Goal: Task Accomplishment & Management: Manage account settings

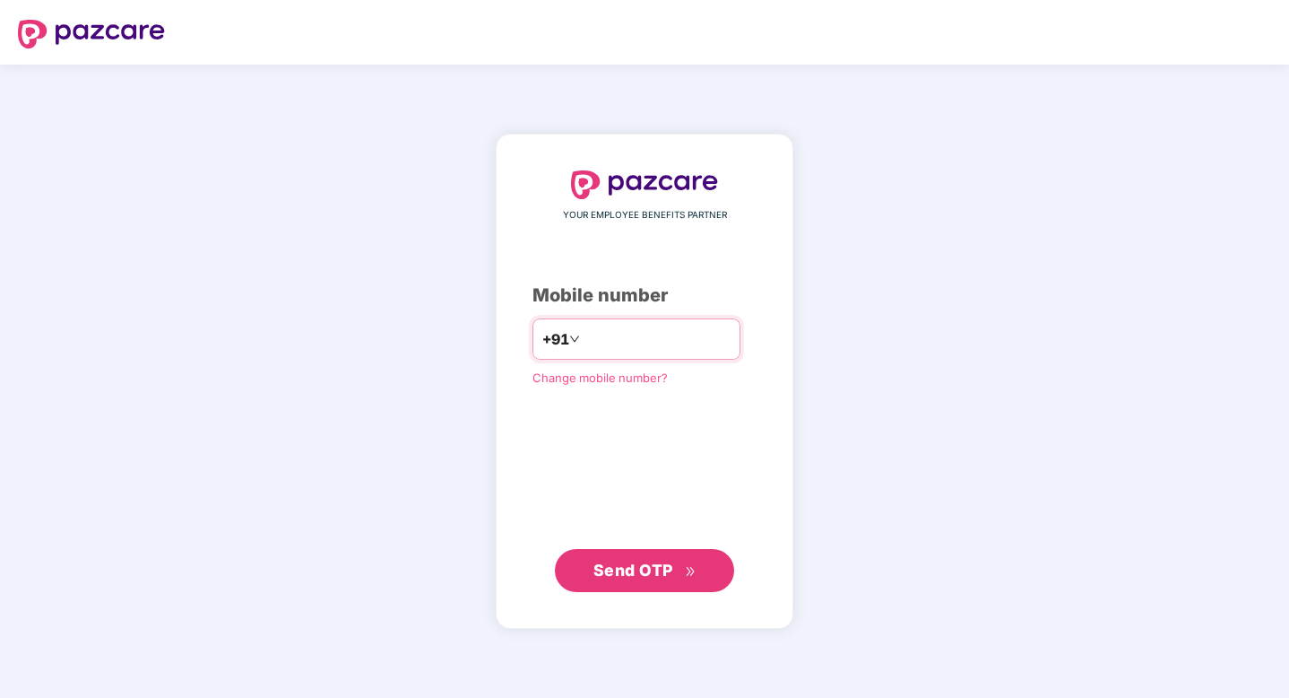
click at [638, 338] on input "number" at bounding box center [657, 339] width 147 height 29
type input "**********"
click at [650, 572] on span "Send OTP" at bounding box center [634, 569] width 80 height 19
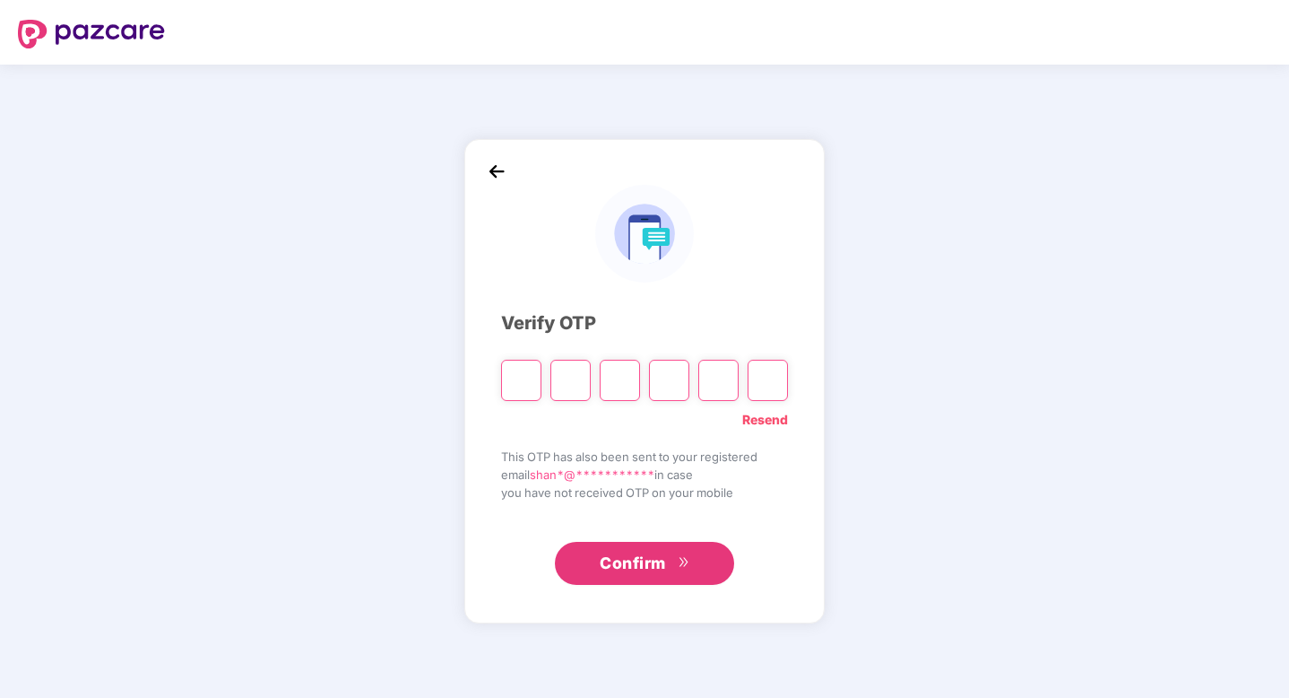
type input "*"
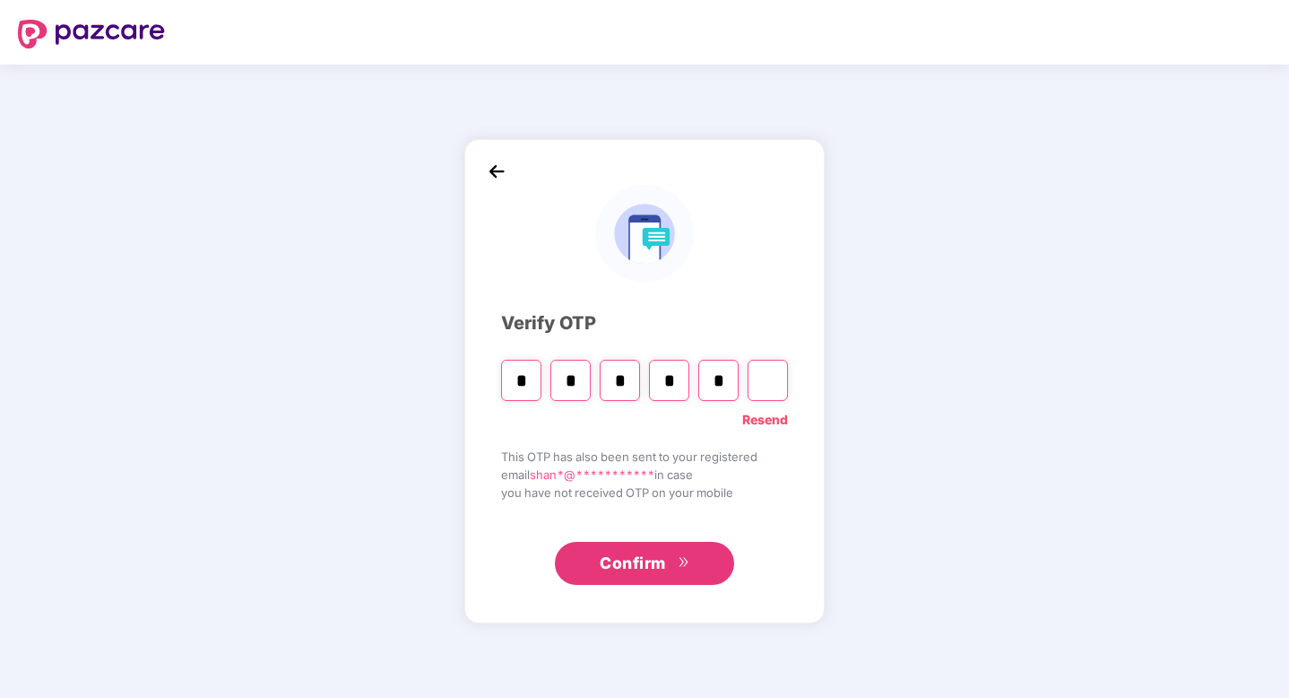
type input "*"
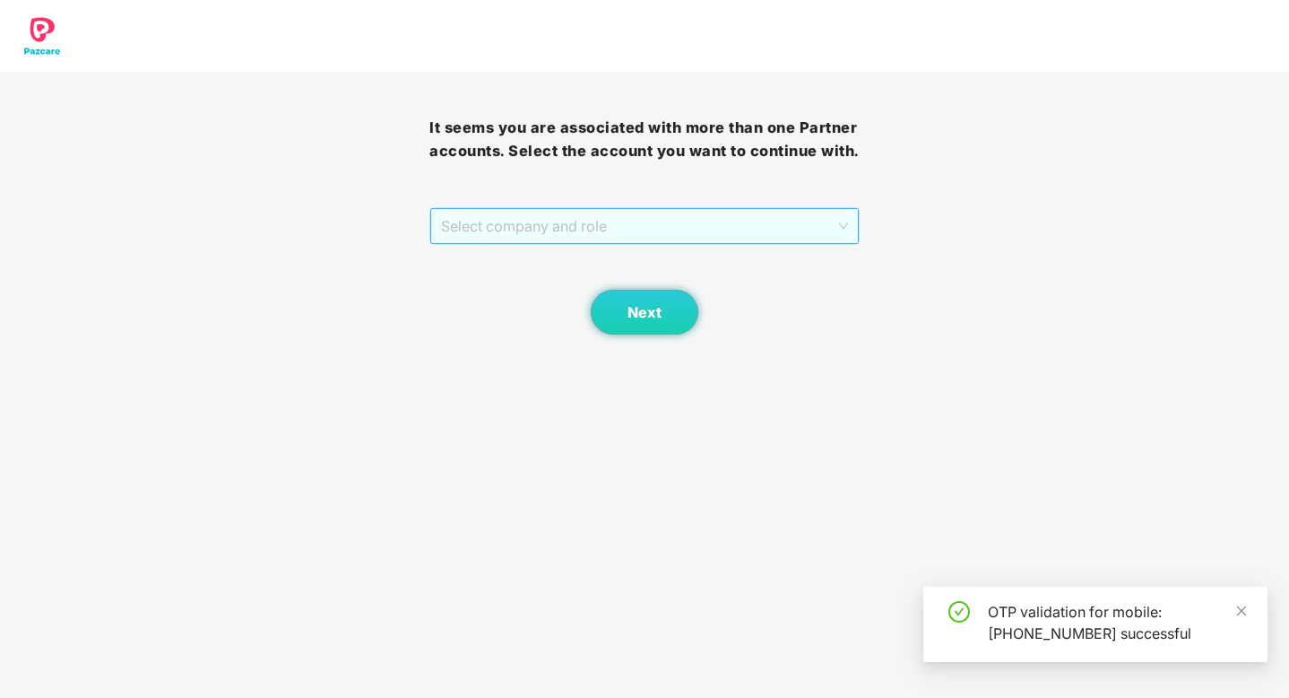
click at [717, 243] on span "Select company and role" at bounding box center [644, 226] width 406 height 34
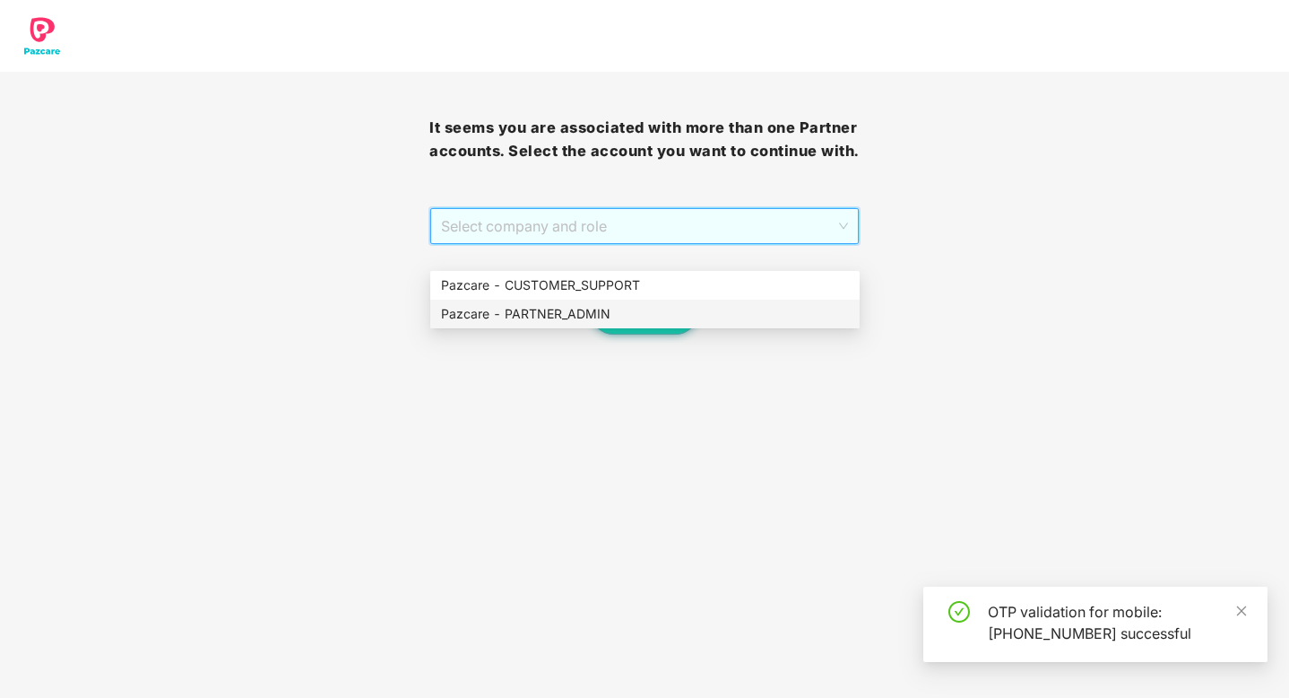
click at [659, 309] on div "Pazcare - PARTNER_ADMIN" at bounding box center [645, 314] width 408 height 20
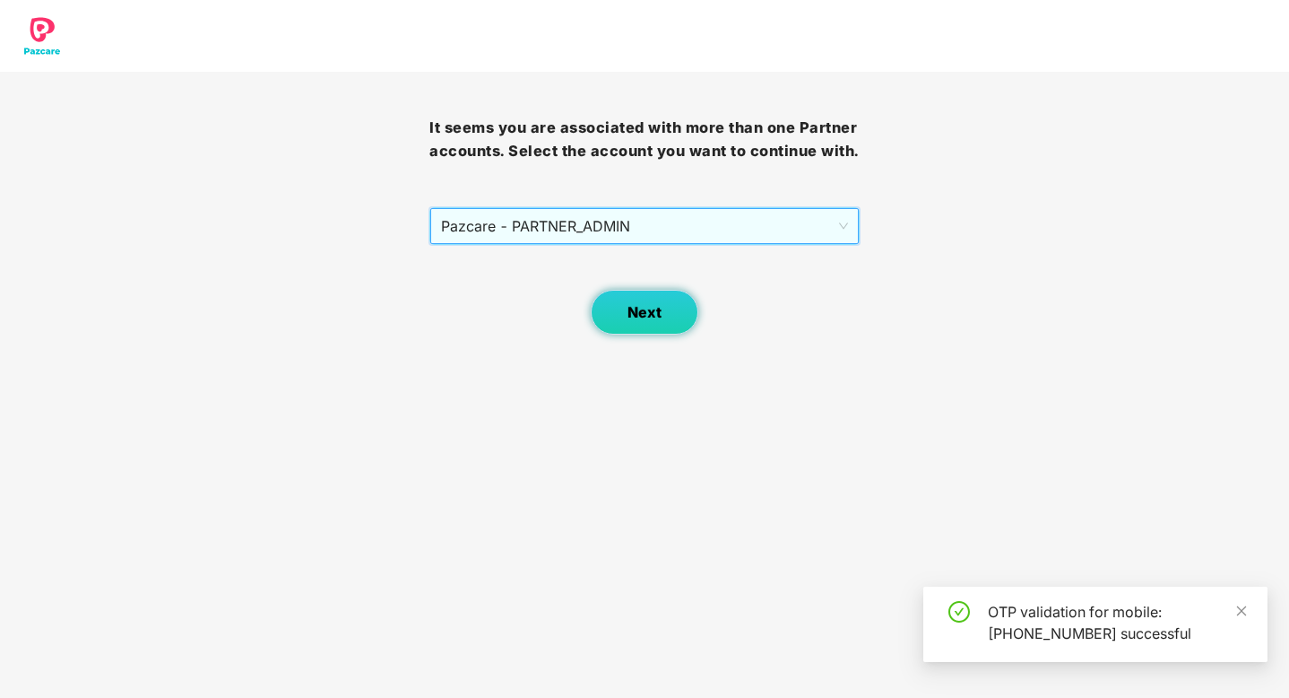
click at [651, 321] on span "Next" at bounding box center [645, 312] width 34 height 17
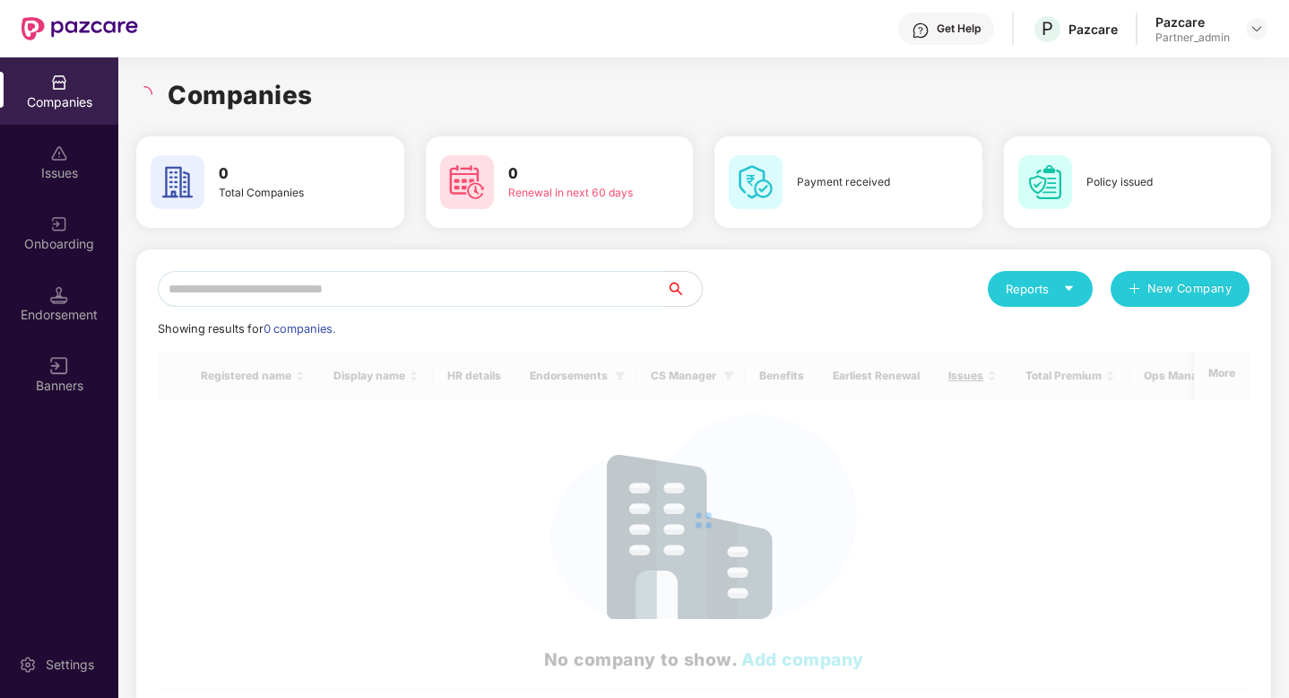
click at [380, 295] on input "text" at bounding box center [412, 289] width 508 height 36
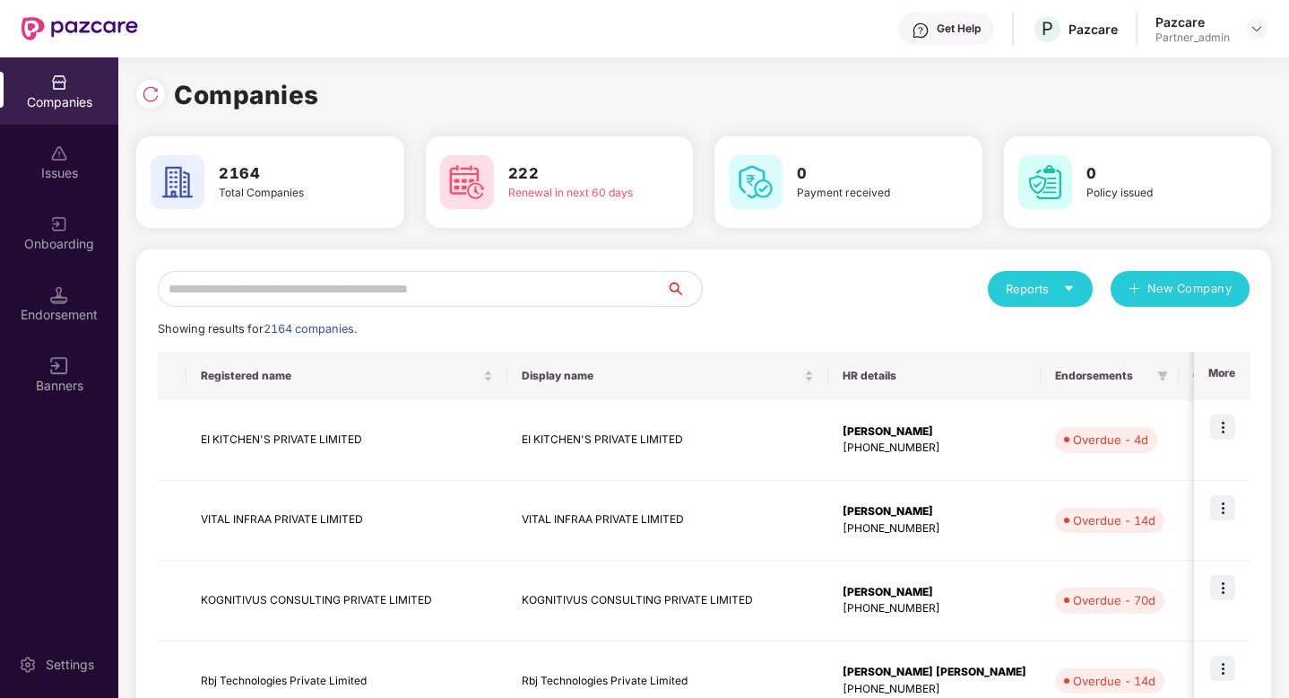
paste input "**********"
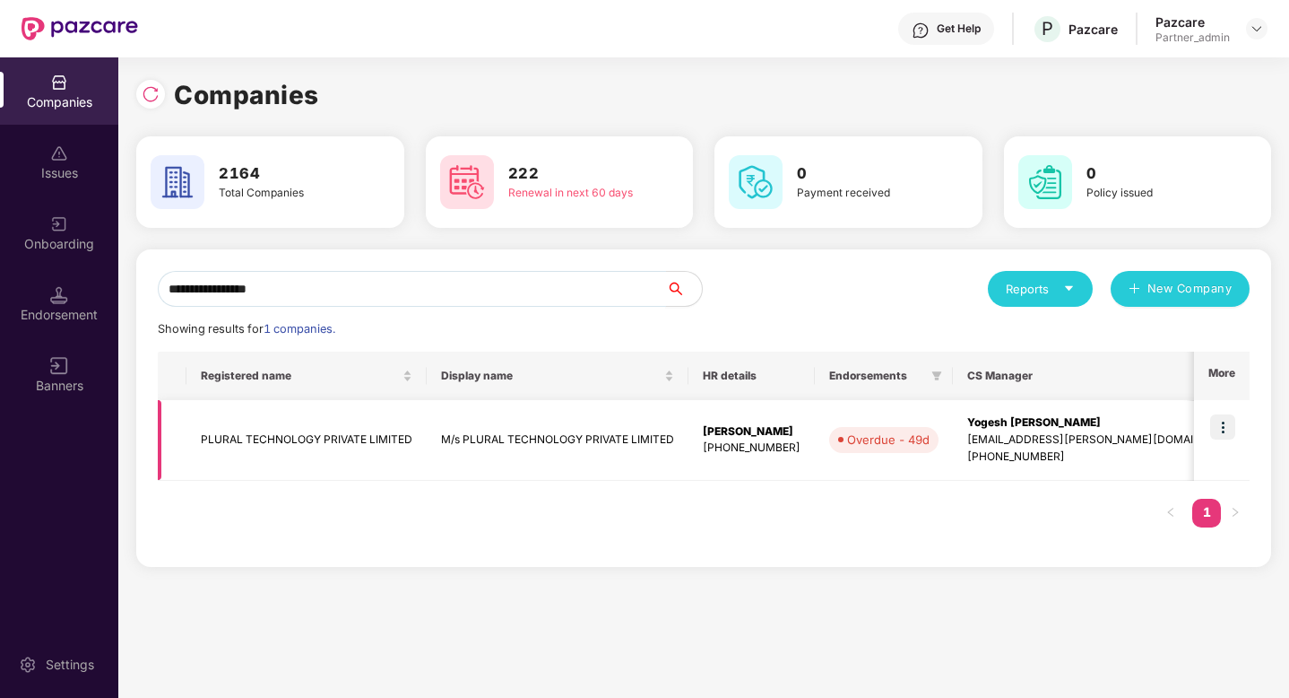
type input "**********"
click at [1221, 428] on img at bounding box center [1223, 426] width 25 height 25
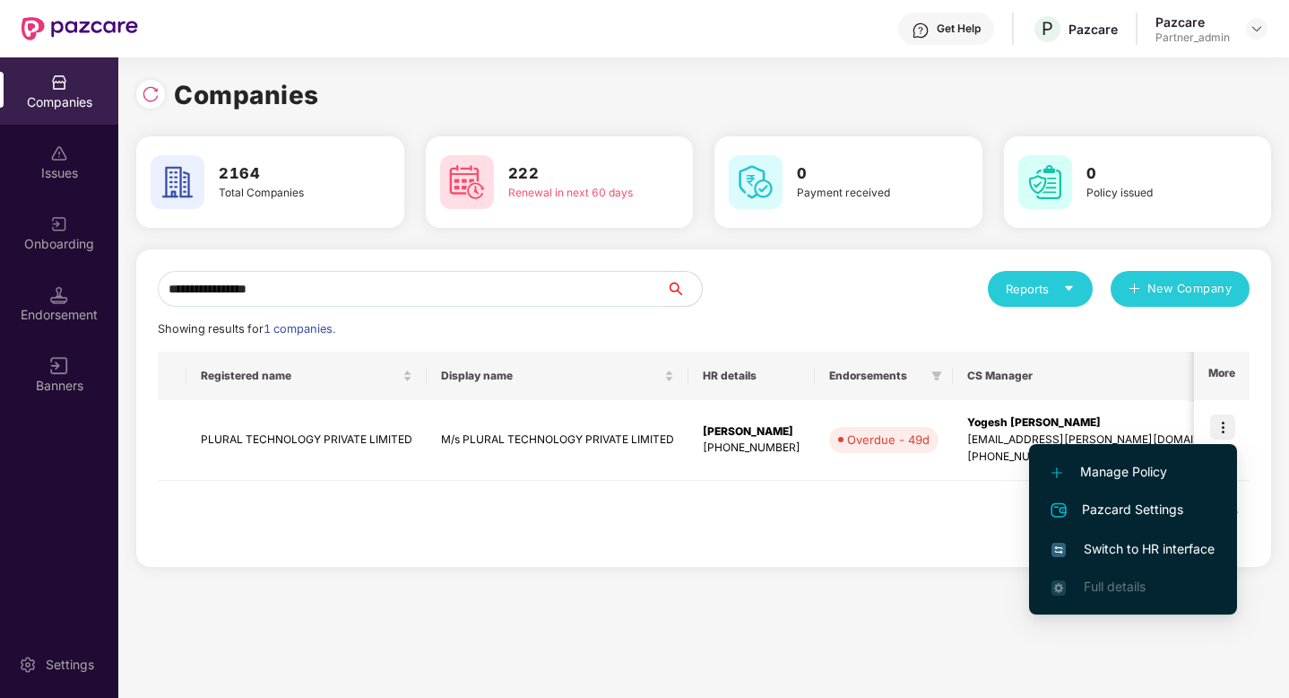
click at [1116, 550] on span "Switch to HR interface" at bounding box center [1133, 549] width 163 height 20
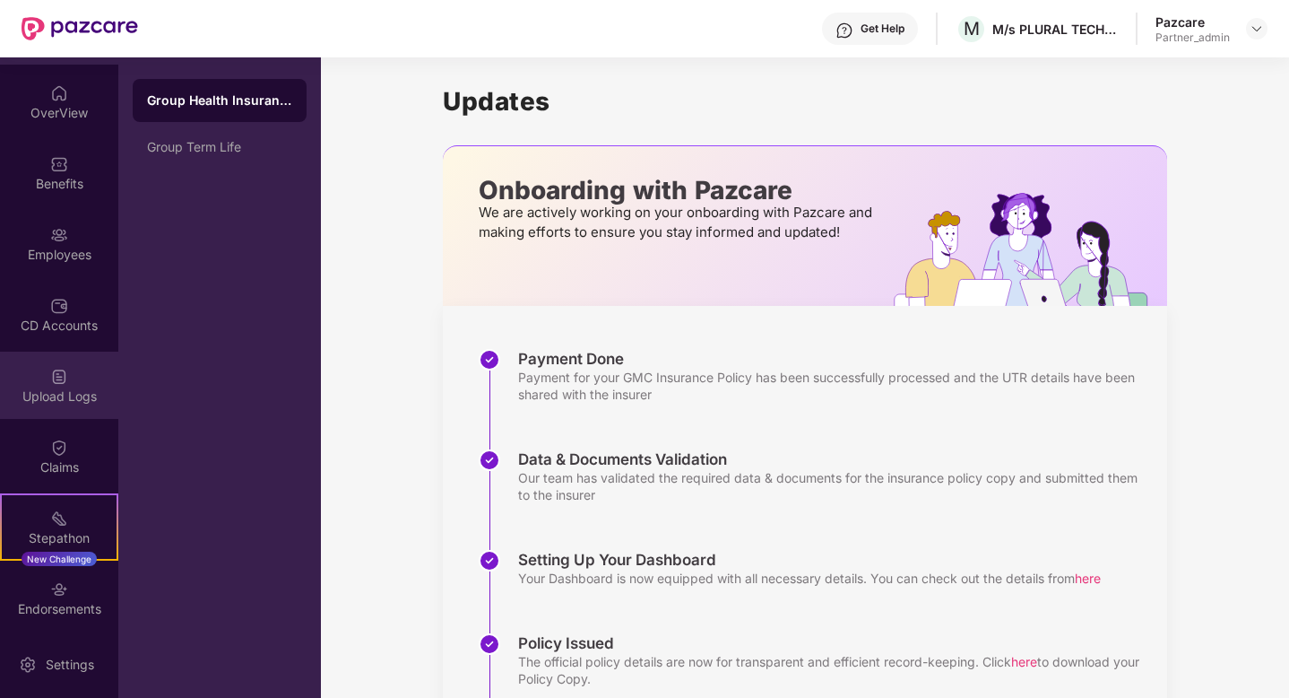
scroll to position [135, 0]
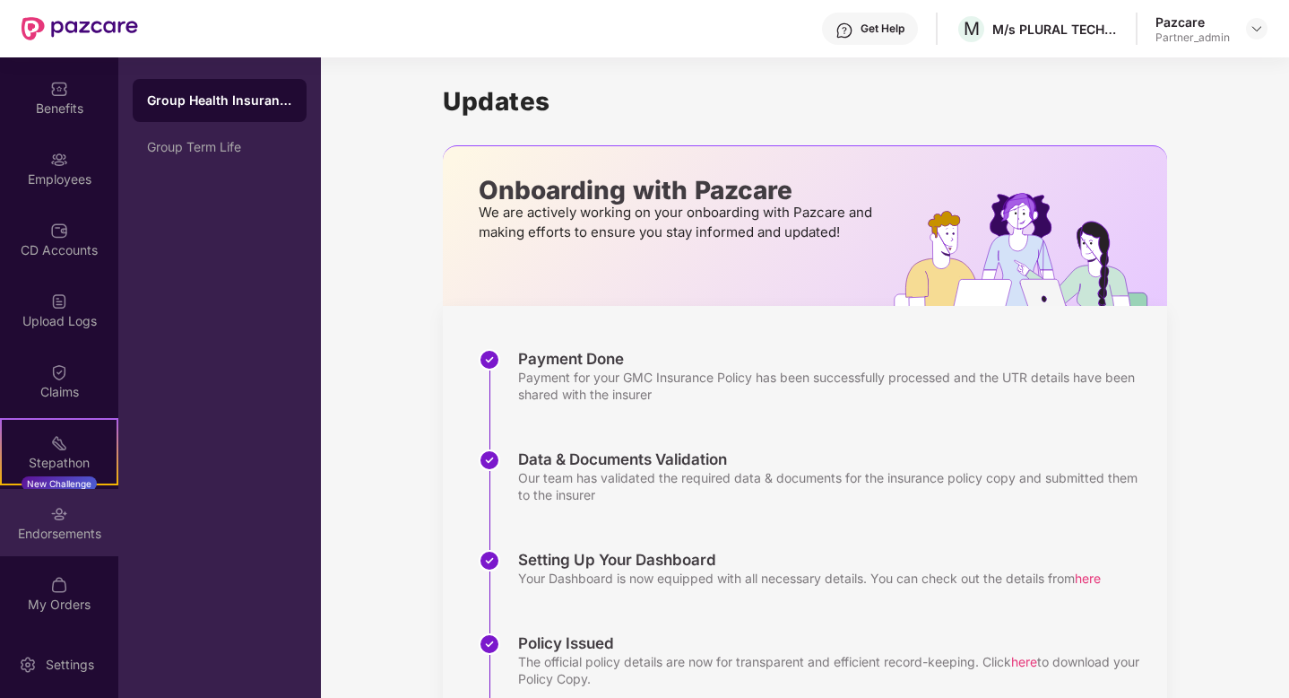
click at [53, 507] on img at bounding box center [59, 514] width 18 height 18
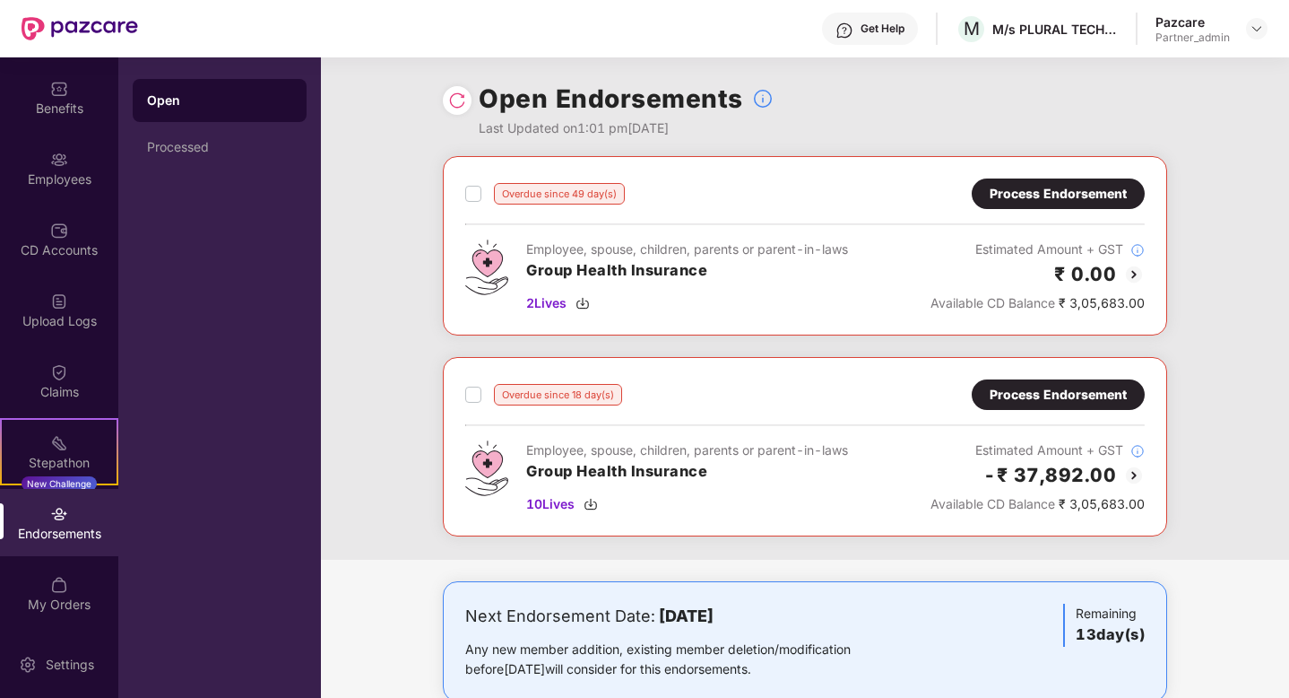
click at [1043, 191] on div "Process Endorsement" at bounding box center [1058, 194] width 137 height 20
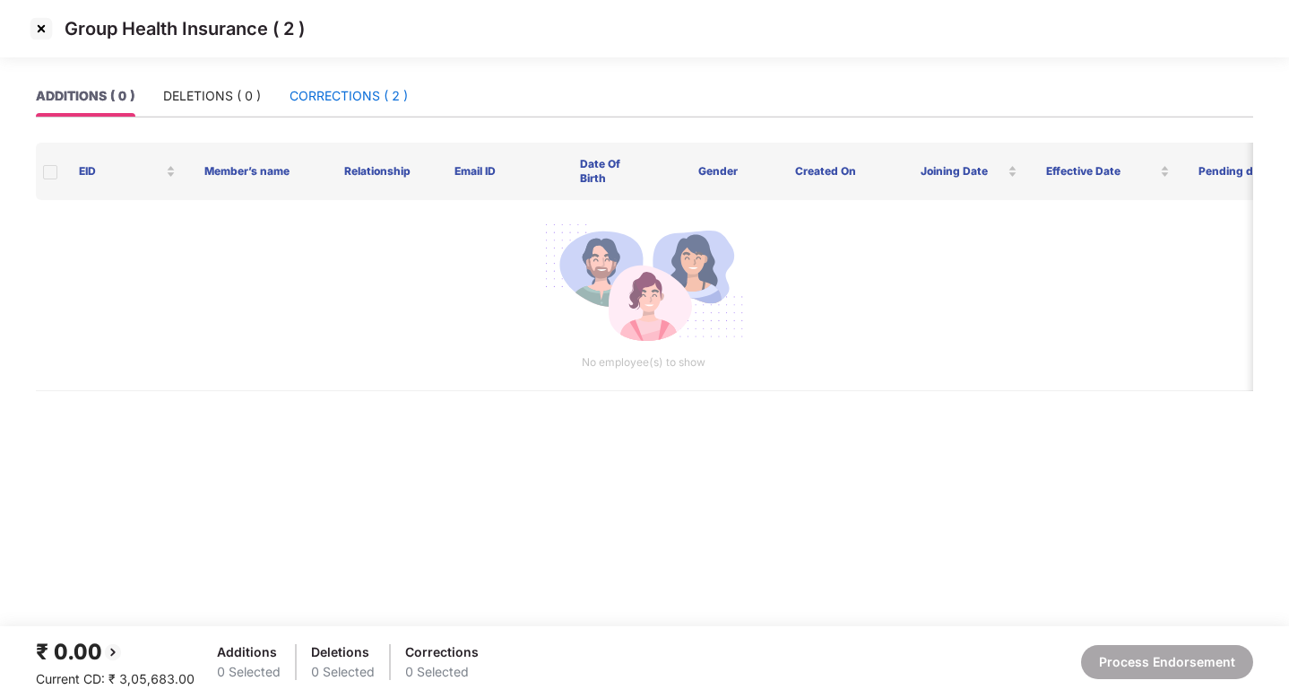
click at [346, 97] on div "CORRECTIONS ( 2 )" at bounding box center [349, 96] width 118 height 20
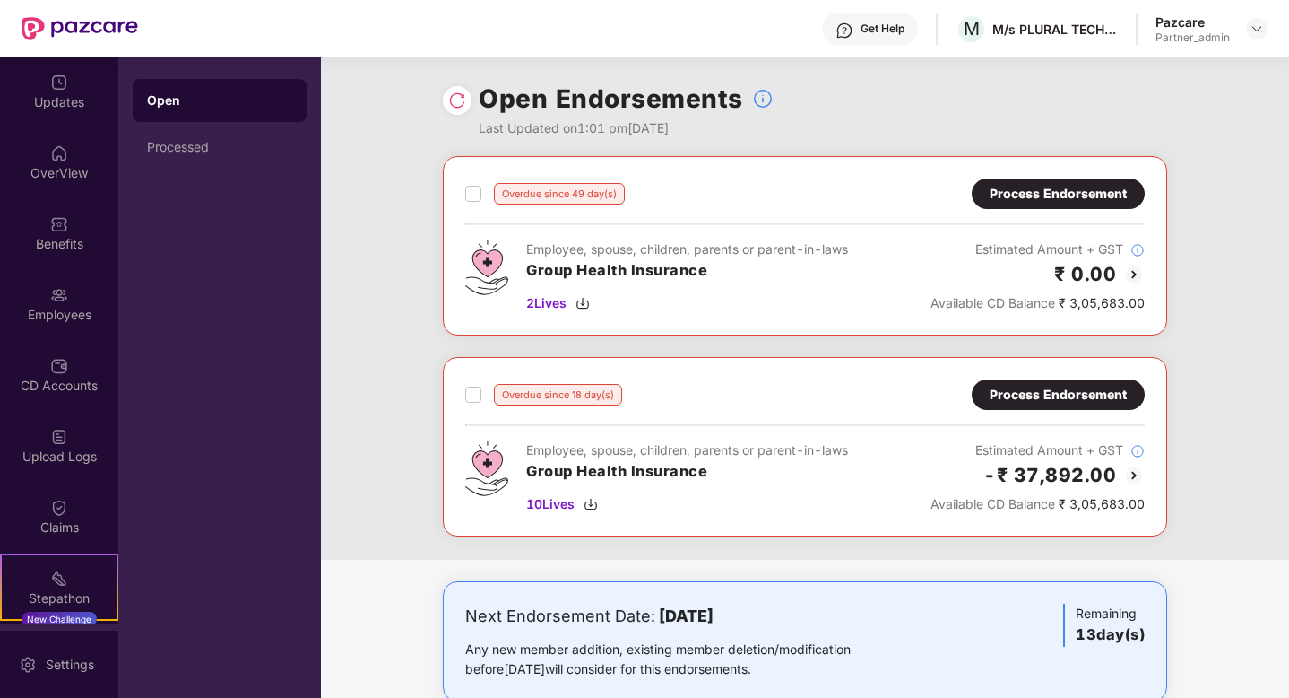
click at [1059, 389] on div "Process Endorsement" at bounding box center [1058, 395] width 137 height 20
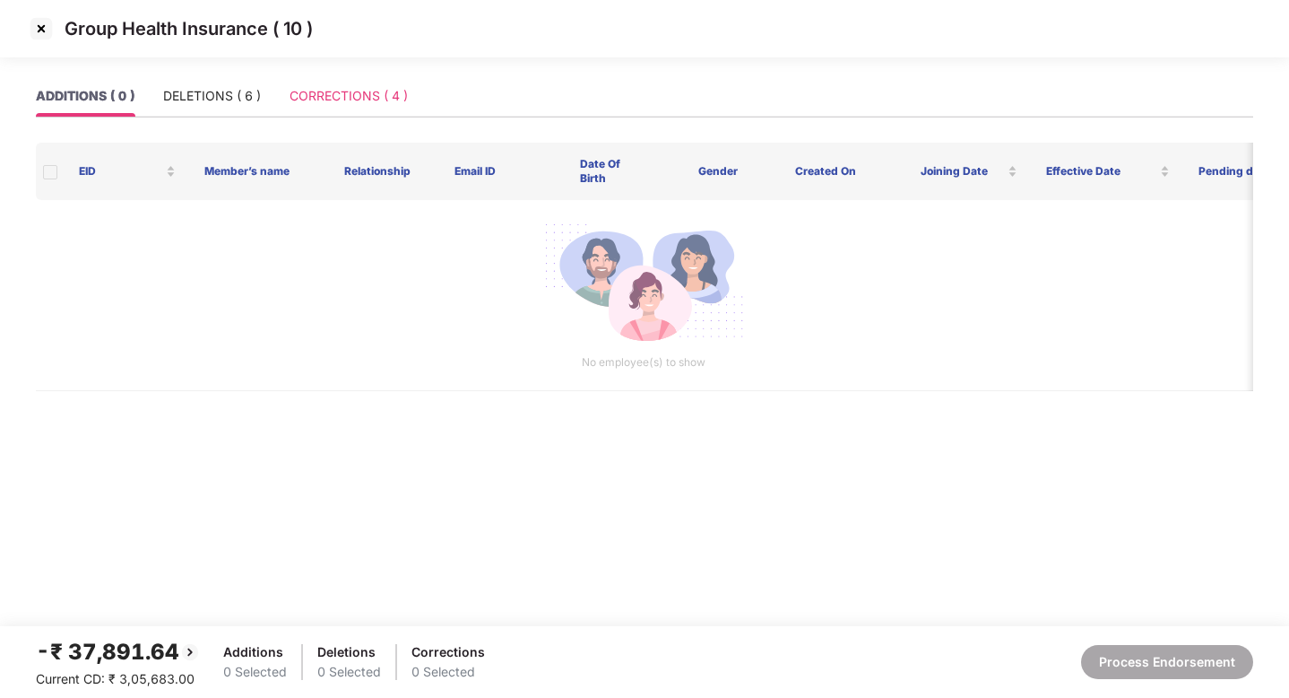
click at [358, 109] on div "CORRECTIONS ( 4 )" at bounding box center [349, 95] width 118 height 41
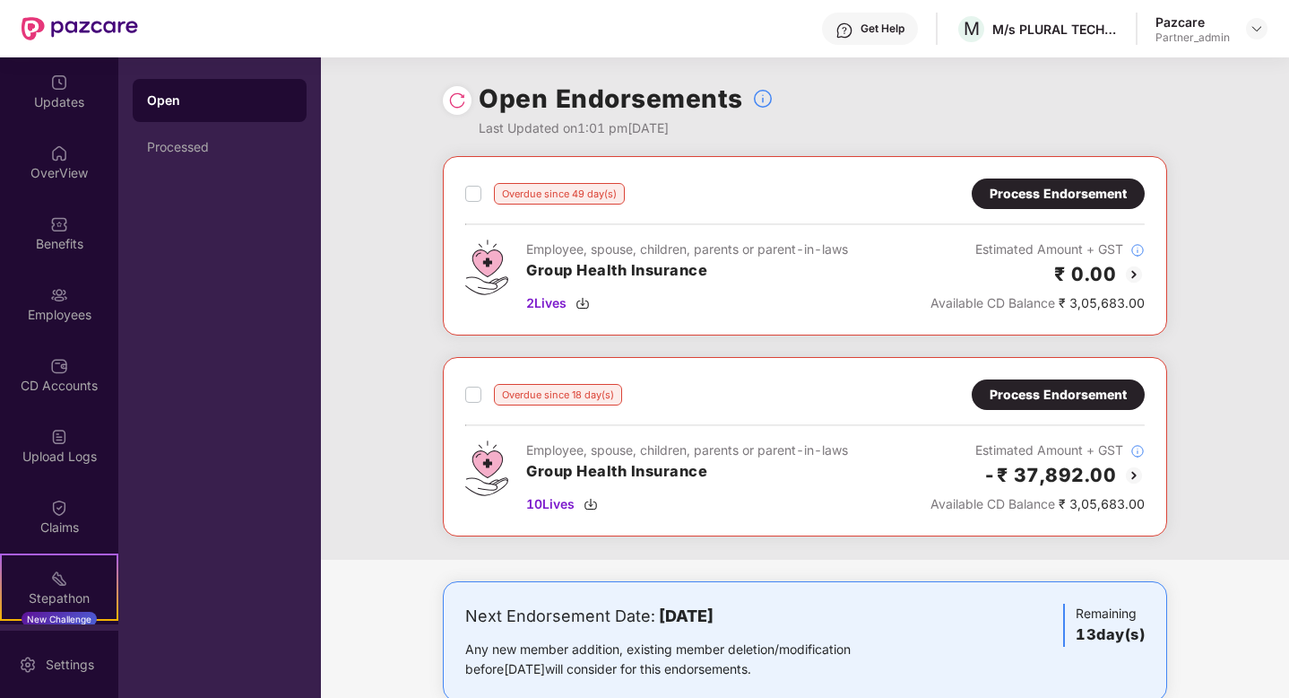
click at [1080, 209] on div "Overdue since 49 day(s) Process Endorsement Employee, spouse, children, parents…" at bounding box center [805, 245] width 680 height 135
click at [1069, 185] on div "Process Endorsement" at bounding box center [1058, 194] width 137 height 20
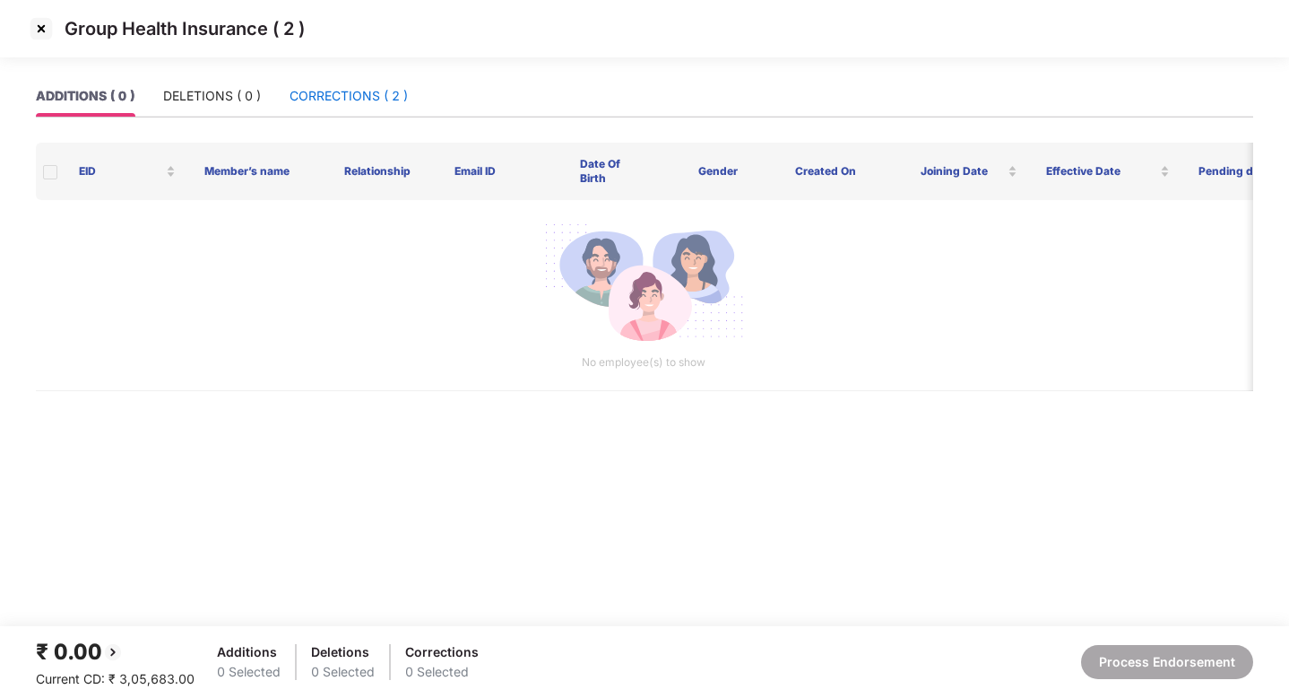
click at [372, 93] on div "CORRECTIONS ( 2 )" at bounding box center [349, 96] width 118 height 20
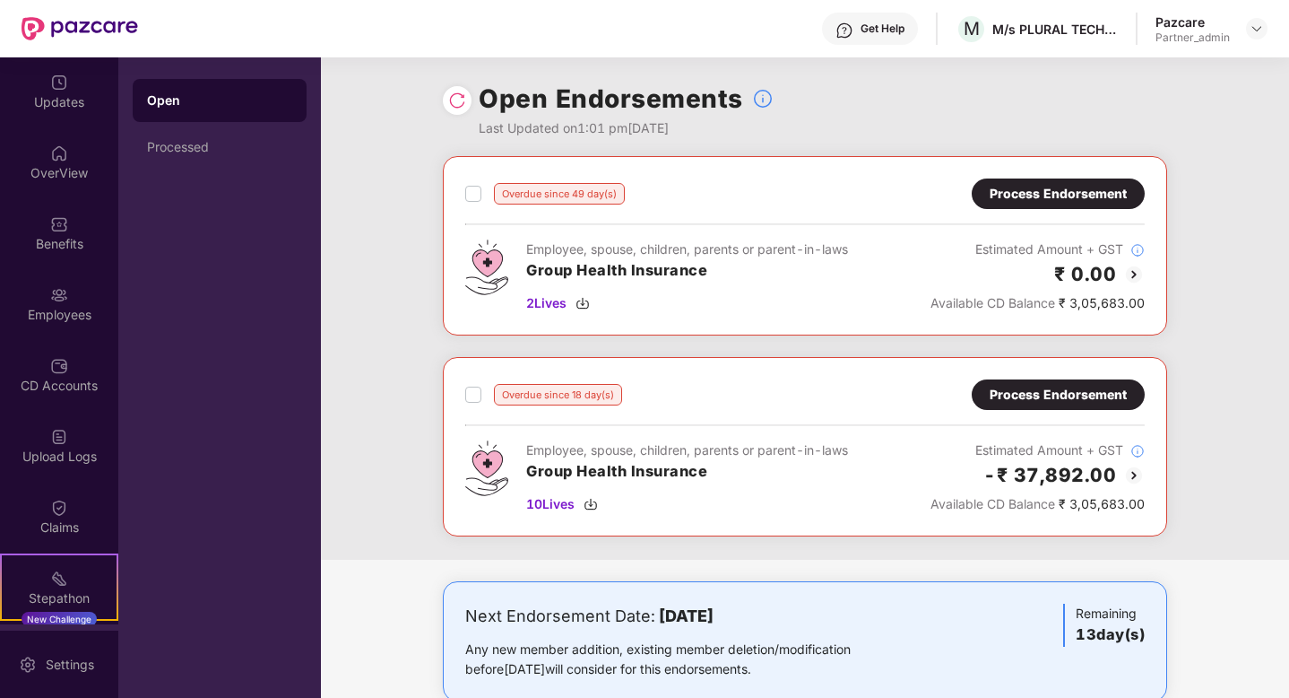
click at [1030, 398] on div "Process Endorsement" at bounding box center [1058, 395] width 137 height 20
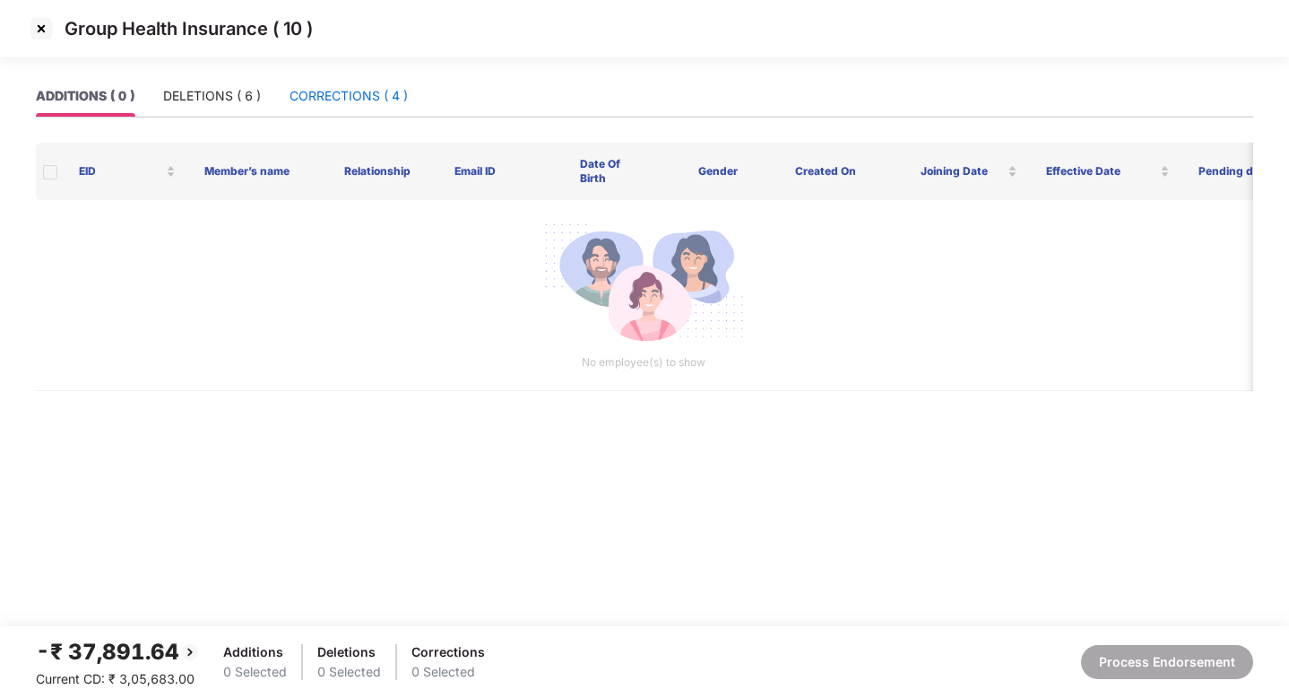
click at [360, 88] on div "CORRECTIONS ( 4 )" at bounding box center [349, 96] width 118 height 20
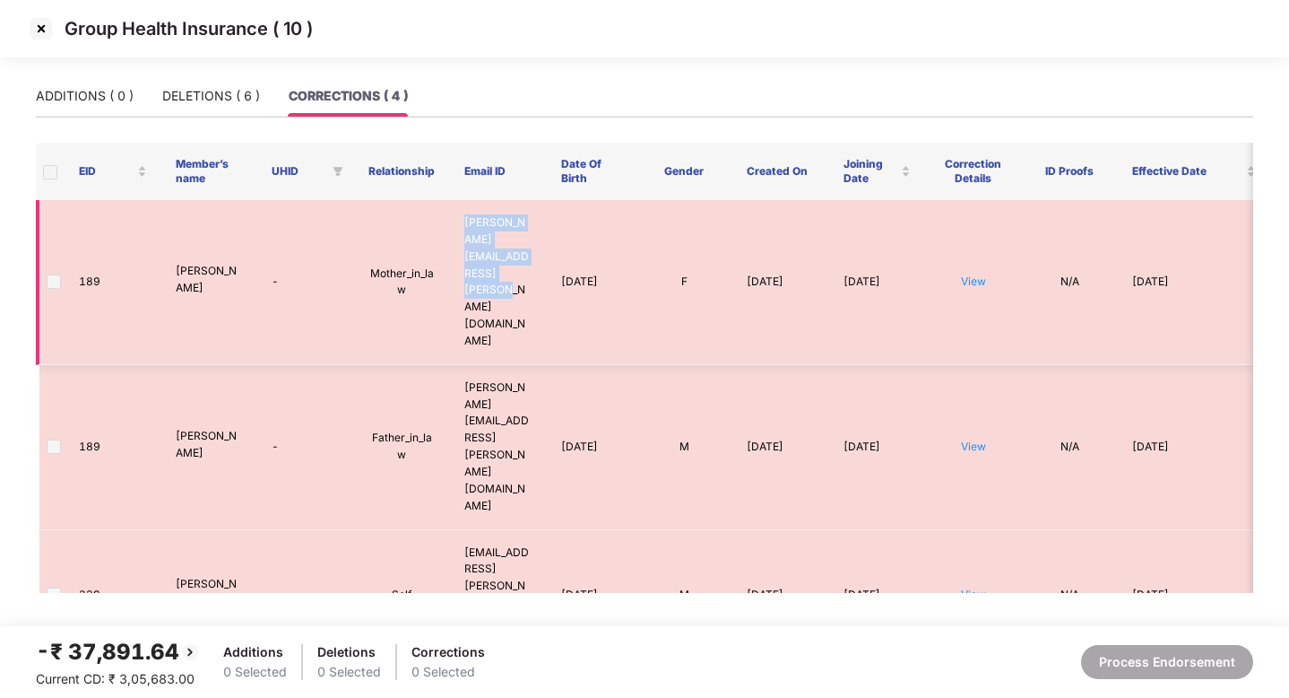
drag, startPoint x: 479, startPoint y: 268, endPoint x: 464, endPoint y: 224, distance: 46.5
click at [464, 224] on td "[PERSON_NAME][EMAIL_ADDRESS][PERSON_NAME][DOMAIN_NAME]" at bounding box center [498, 282] width 97 height 165
copy td "[PERSON_NAME][EMAIL_ADDRESS][PERSON_NAME][DOMAIN_NAME]"
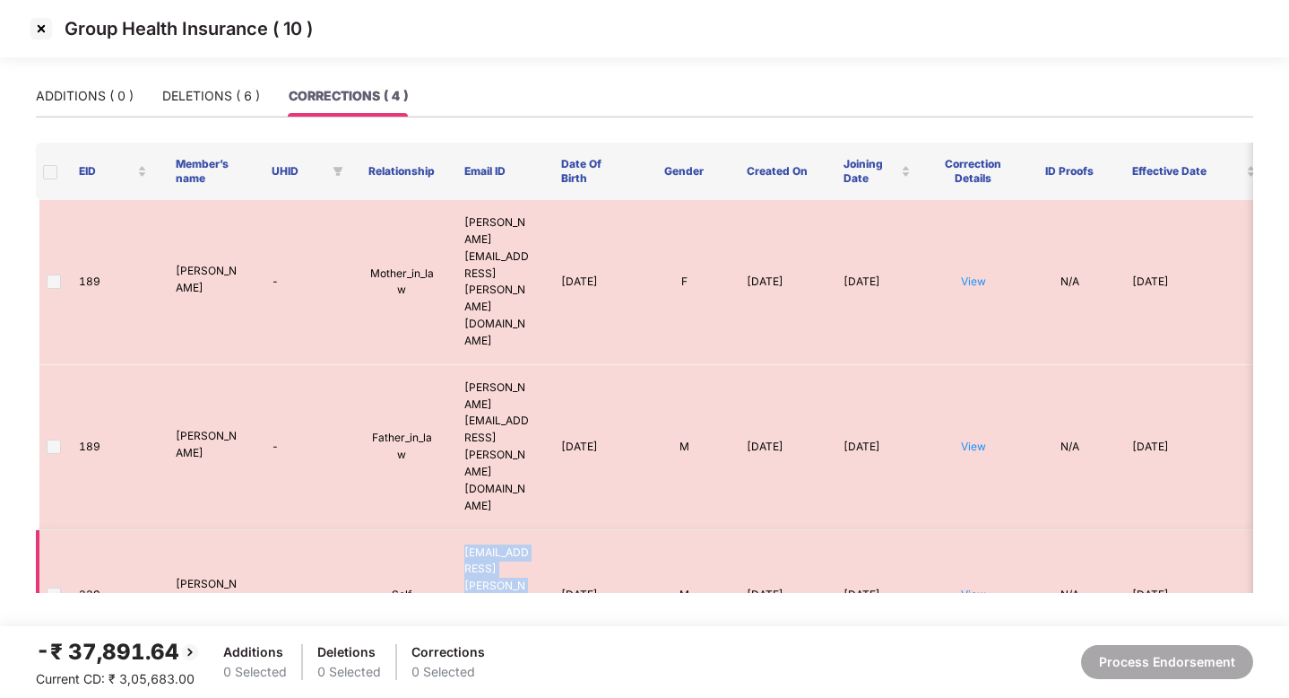
drag, startPoint x: 521, startPoint y: 450, endPoint x: 454, endPoint y: 416, distance: 75.4
click at [454, 530] on td "[EMAIL_ADDRESS][PERSON_NAME][DOMAIN_NAME]" at bounding box center [498, 595] width 97 height 131
copy td "[EMAIL_ADDRESS][PERSON_NAME][DOMAIN_NAME]"
click at [231, 92] on div "DELETIONS ( 6 )" at bounding box center [211, 96] width 98 height 20
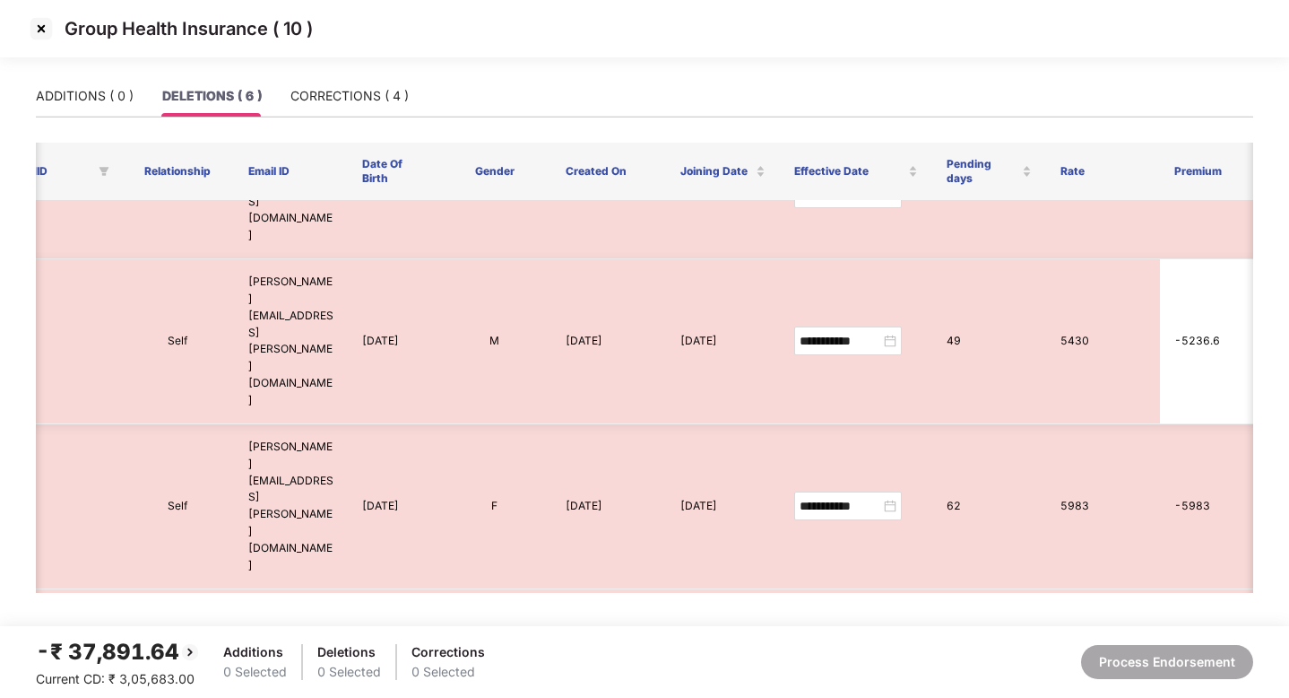
scroll to position [0, 308]
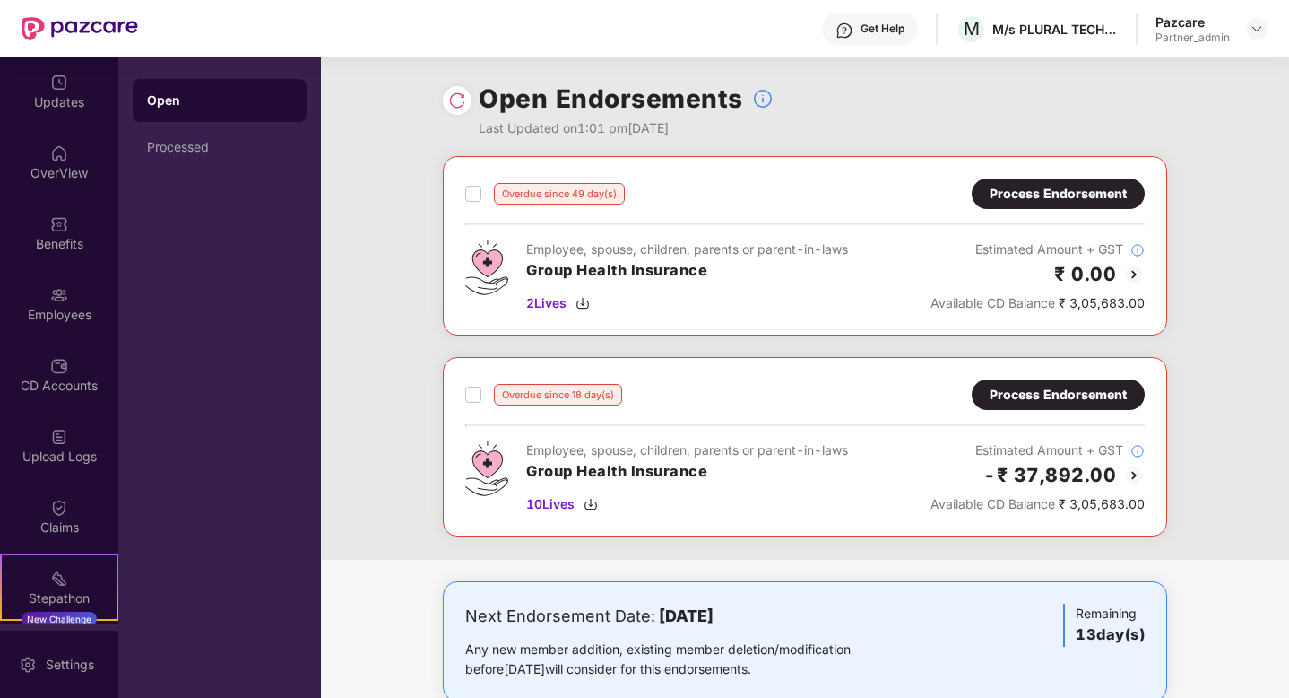
click at [457, 101] on img at bounding box center [457, 100] width 18 height 18
click at [585, 502] on img at bounding box center [583, 504] width 14 height 14
click at [1035, 187] on div "Process Endorsement" at bounding box center [1058, 194] width 137 height 20
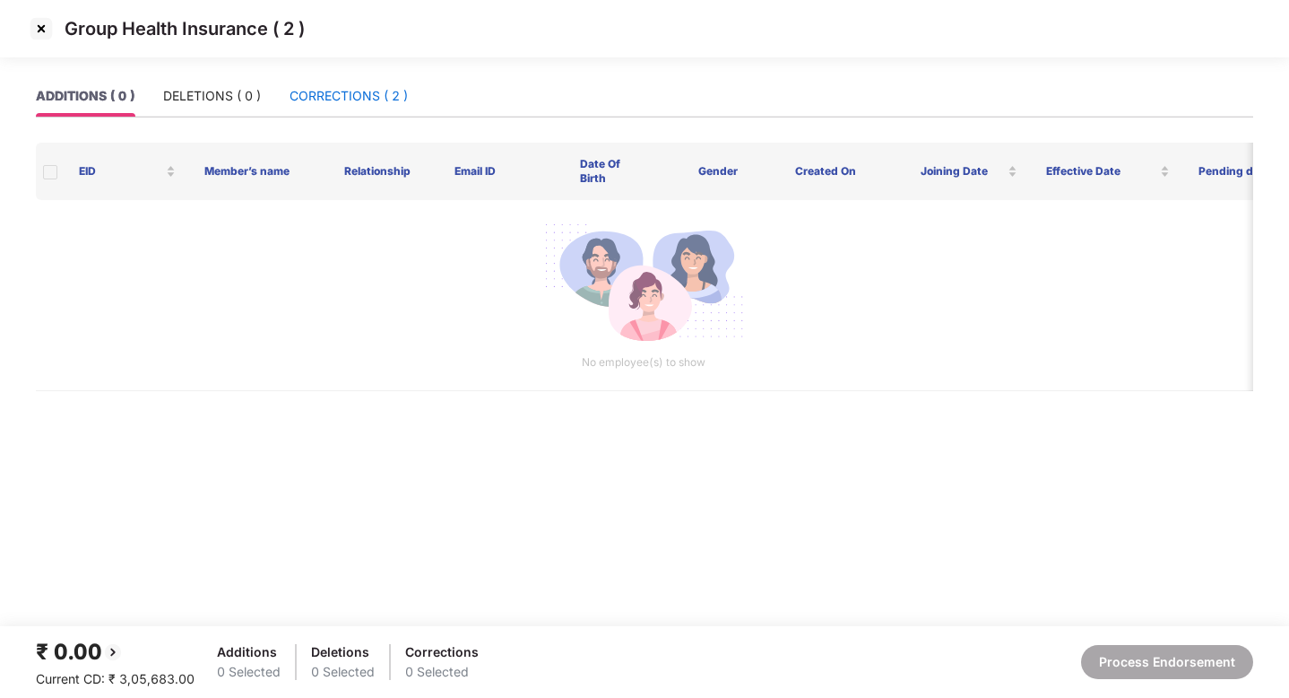
click at [361, 94] on div "CORRECTIONS ( 2 )" at bounding box center [349, 96] width 118 height 20
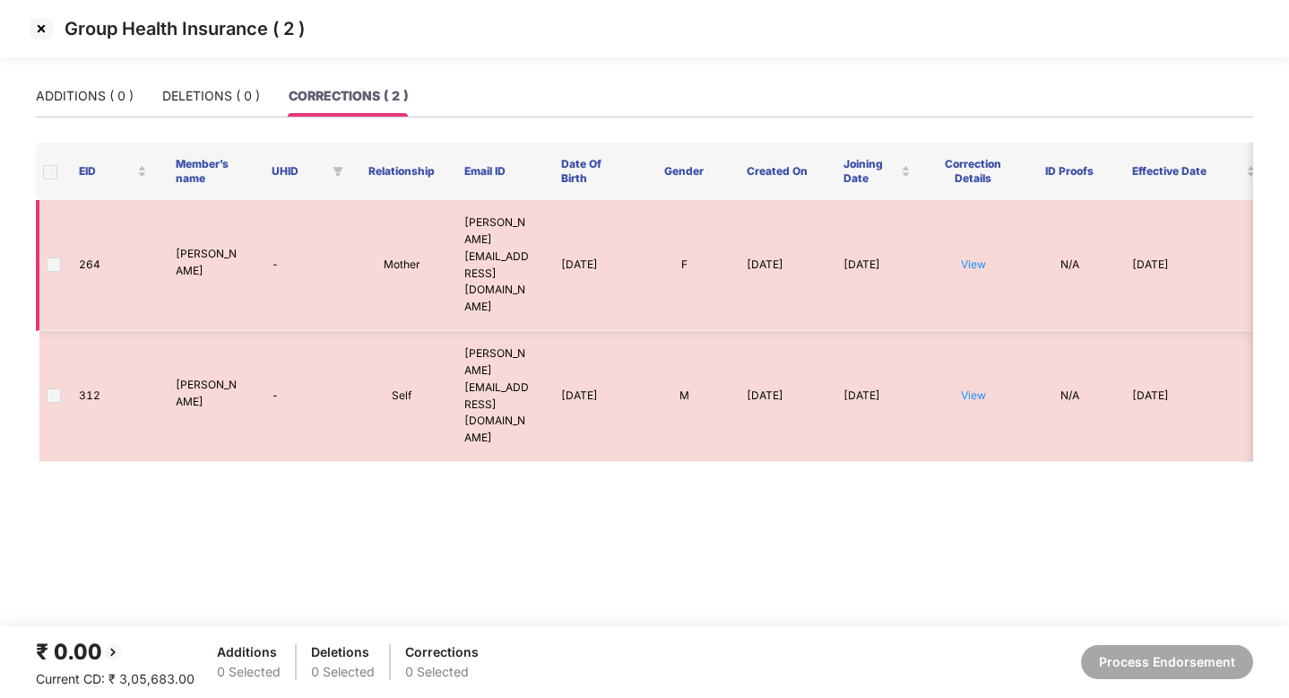
drag, startPoint x: 507, startPoint y: 272, endPoint x: 464, endPoint y: 227, distance: 61.5
click at [464, 227] on td "[PERSON_NAME][EMAIL_ADDRESS][DOMAIN_NAME]" at bounding box center [498, 265] width 97 height 131
copy td "[PERSON_NAME][EMAIL_ADDRESS][DOMAIN_NAME]"
drag, startPoint x: 509, startPoint y: 357, endPoint x: 461, endPoint y: 321, distance: 60.3
click at [461, 331] on td "[PERSON_NAME][EMAIL_ADDRESS][DOMAIN_NAME]" at bounding box center [498, 396] width 97 height 131
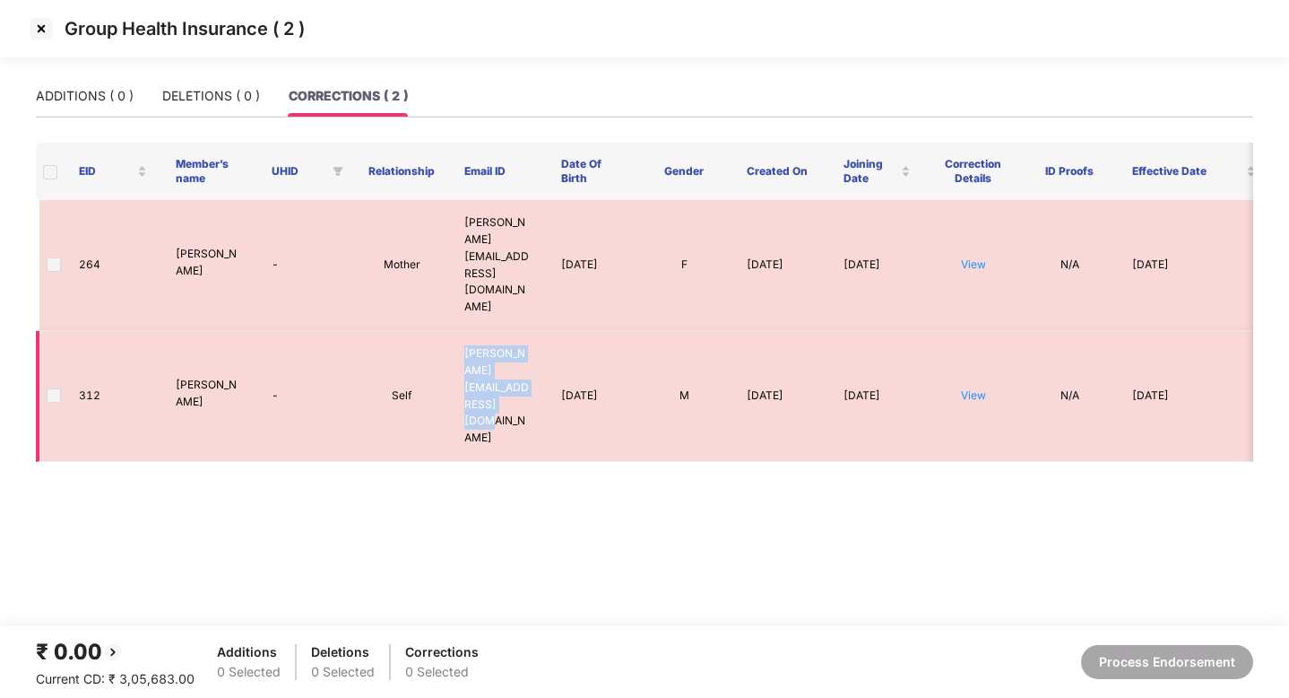
copy td "[PERSON_NAME][EMAIL_ADDRESS][DOMAIN_NAME]"
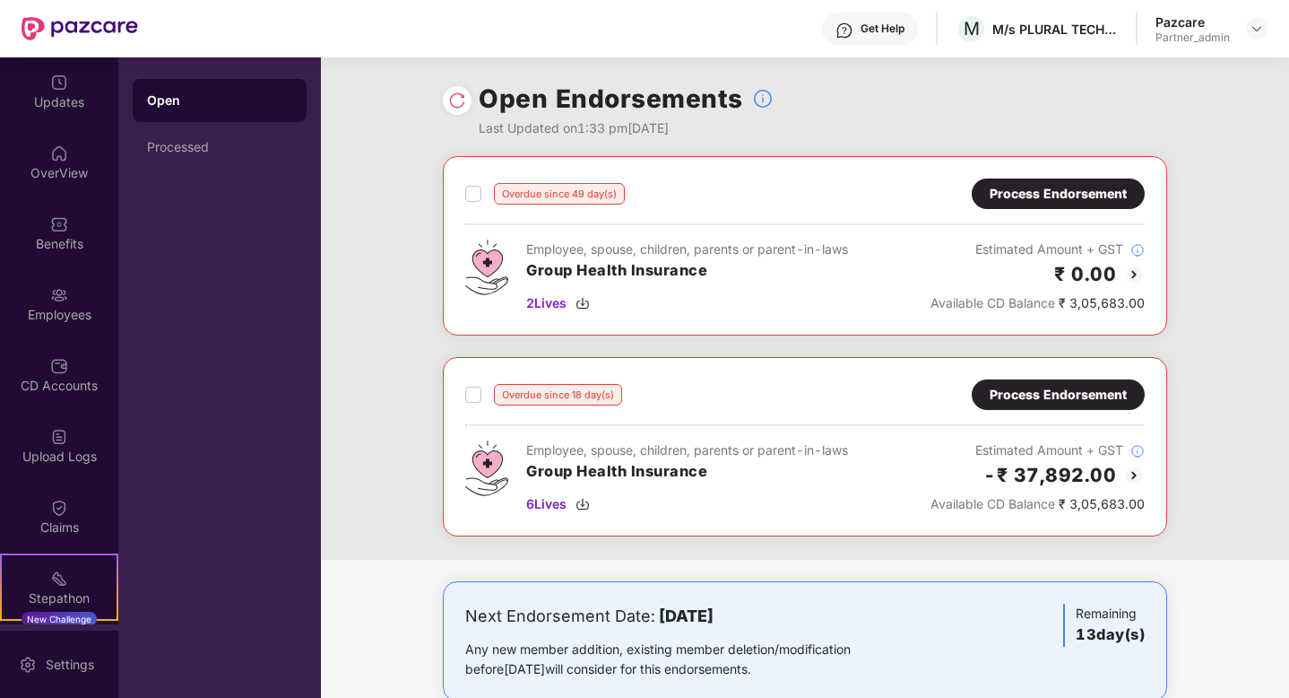
click at [1090, 398] on div "Process Endorsement" at bounding box center [1058, 395] width 137 height 20
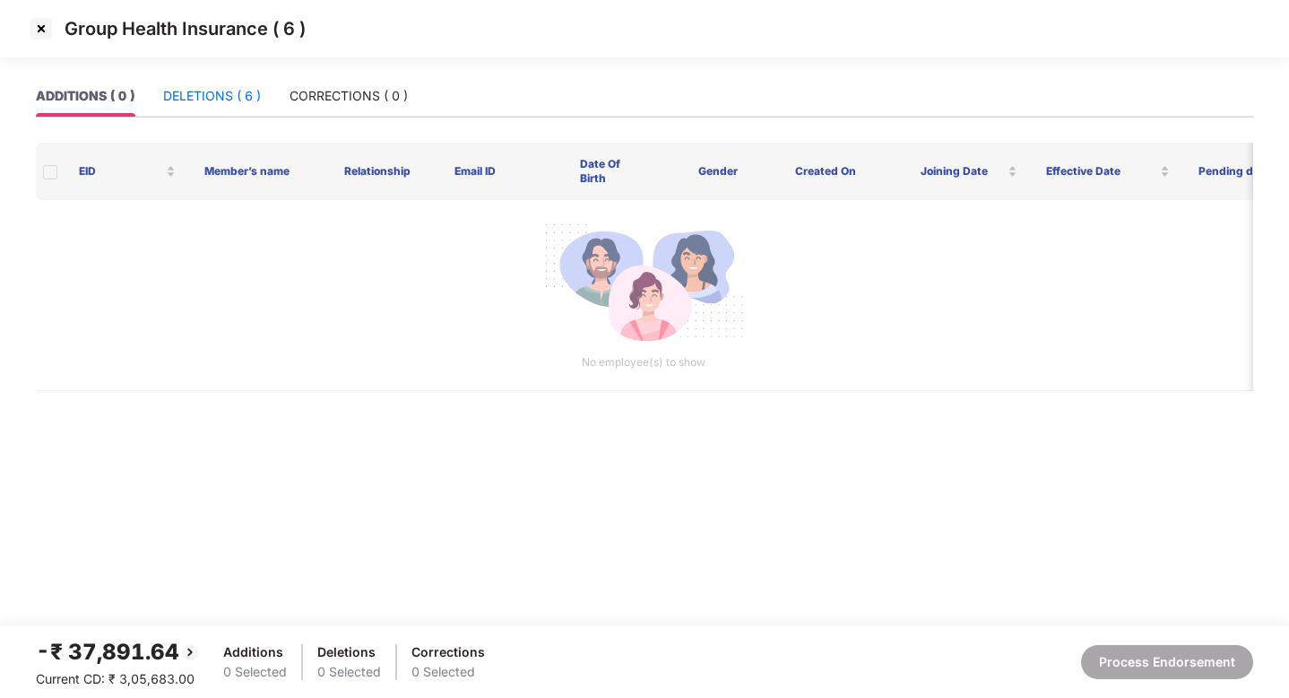
click at [210, 87] on div "DELETIONS ( 6 )" at bounding box center [212, 96] width 98 height 20
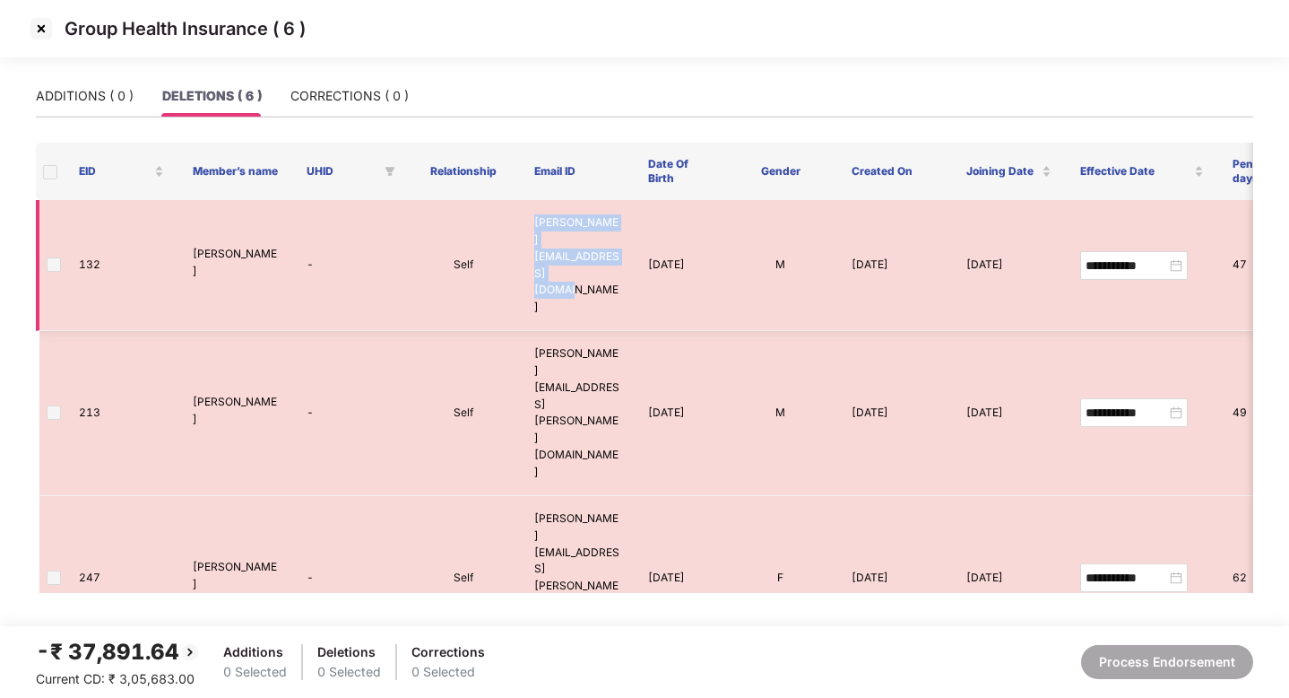
drag, startPoint x: 561, startPoint y: 256, endPoint x: 531, endPoint y: 228, distance: 41.3
click at [531, 228] on td "[PERSON_NAME][EMAIL_ADDRESS][DOMAIN_NAME]" at bounding box center [577, 265] width 114 height 131
copy td "[PERSON_NAME][EMAIL_ADDRESS][DOMAIN_NAME]"
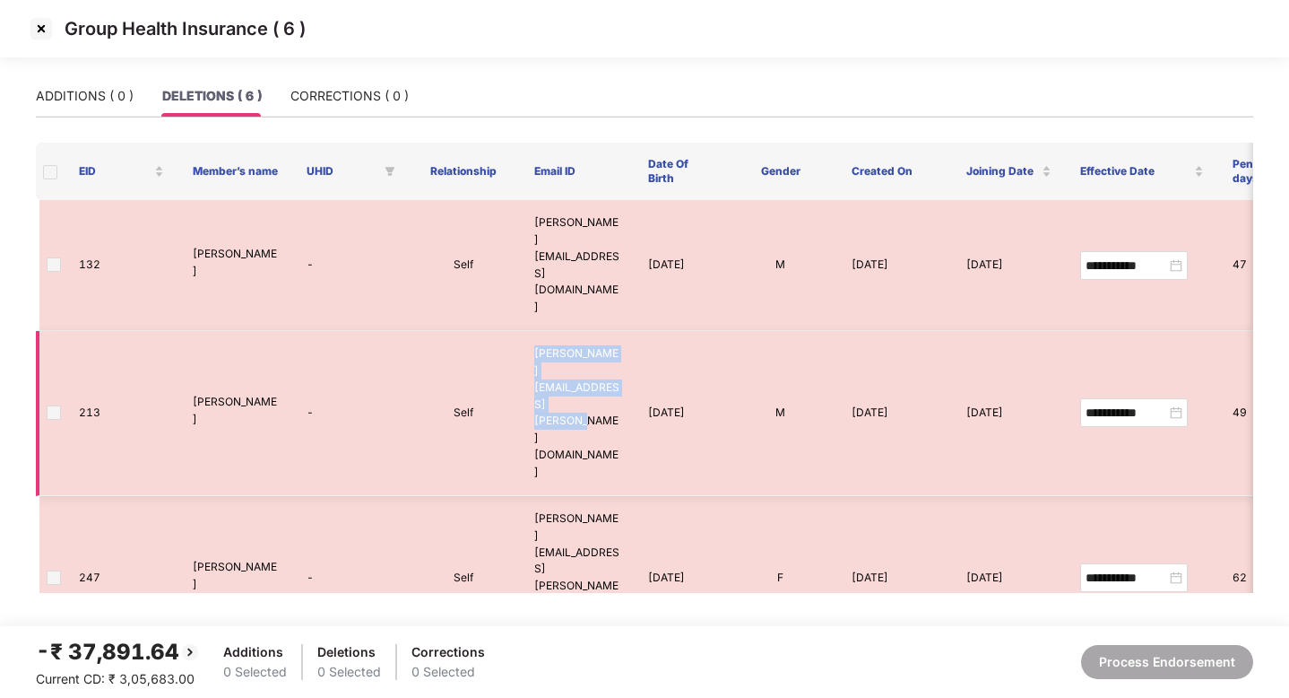
drag, startPoint x: 580, startPoint y: 334, endPoint x: 534, endPoint y: 308, distance: 53.4
click at [534, 331] on td "[PERSON_NAME][EMAIL_ADDRESS][PERSON_NAME][DOMAIN_NAME]" at bounding box center [577, 413] width 114 height 165
copy td "[PERSON_NAME][EMAIL_ADDRESS][PERSON_NAME][DOMAIN_NAME]"
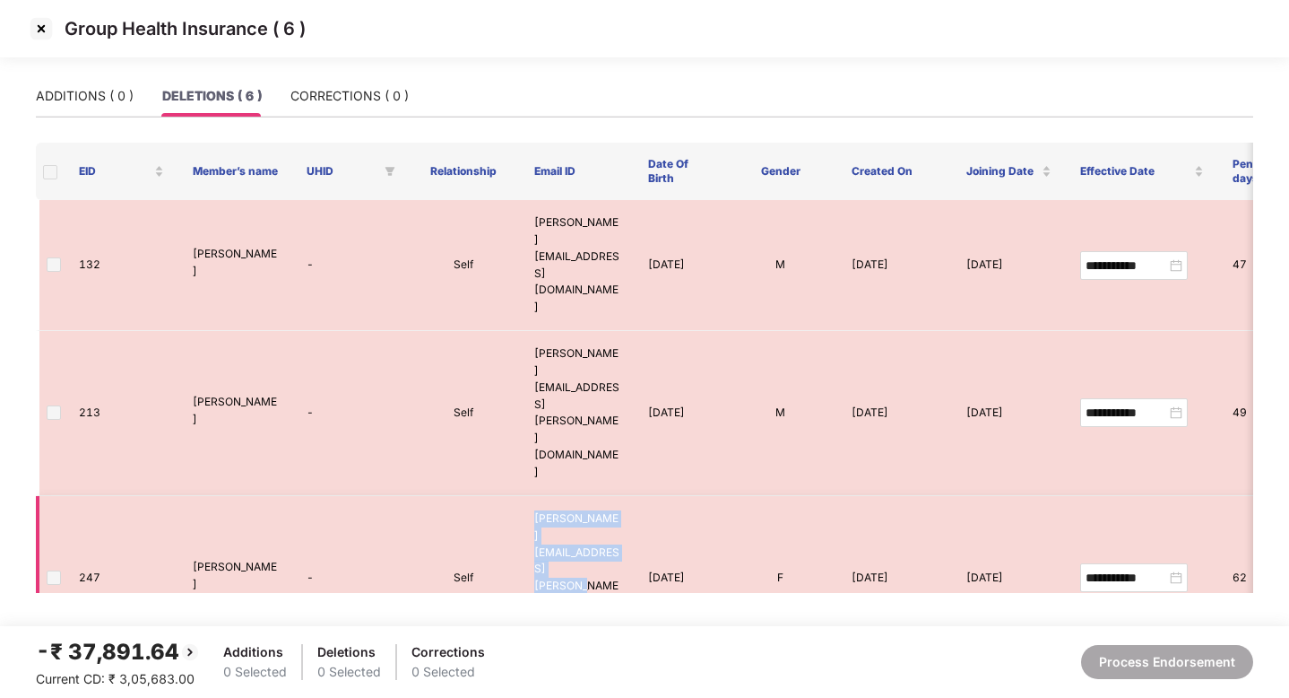
drag, startPoint x: 563, startPoint y: 419, endPoint x: 534, endPoint y: 389, distance: 41.8
click at [534, 496] on td "[PERSON_NAME][EMAIL_ADDRESS][PERSON_NAME][DOMAIN_NAME]" at bounding box center [577, 578] width 114 height 165
copy td "[PERSON_NAME][EMAIL_ADDRESS][PERSON_NAME][DOMAIN_NAME]"
drag, startPoint x: 620, startPoint y: 482, endPoint x: 532, endPoint y: 467, distance: 89.0
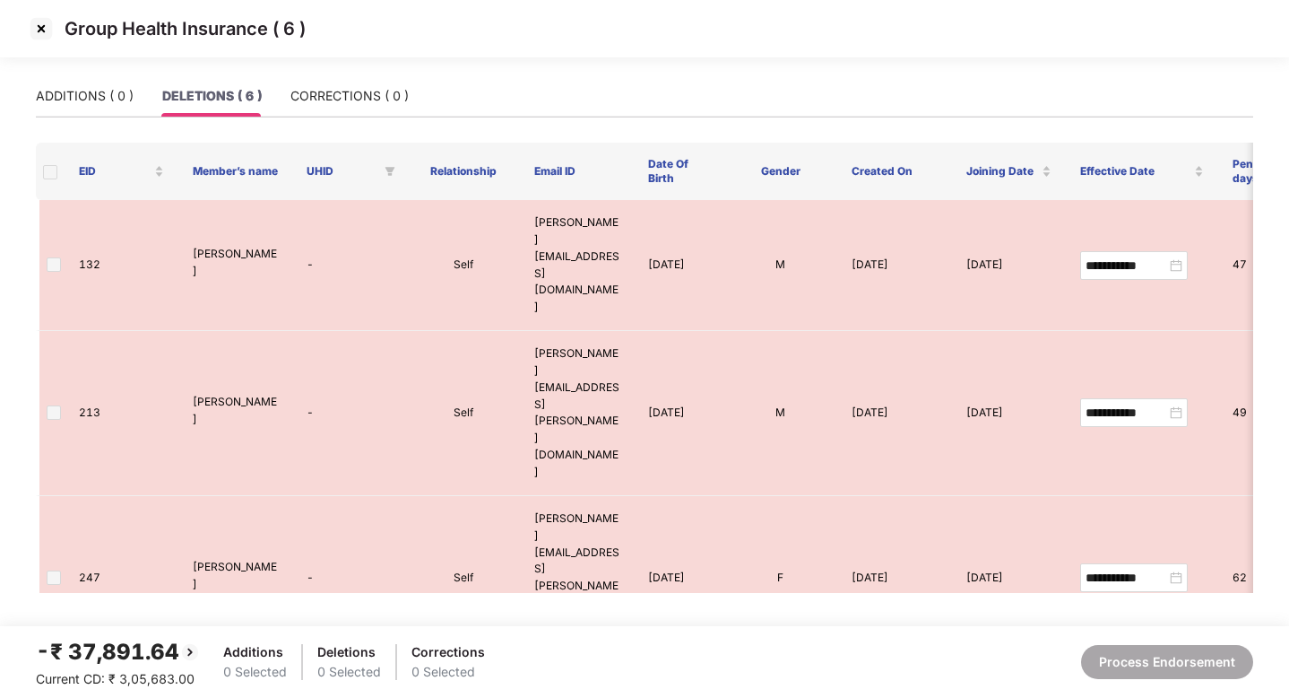
copy td "[PERSON_NAME][EMAIL_ADDRESS][DOMAIN_NAME]"
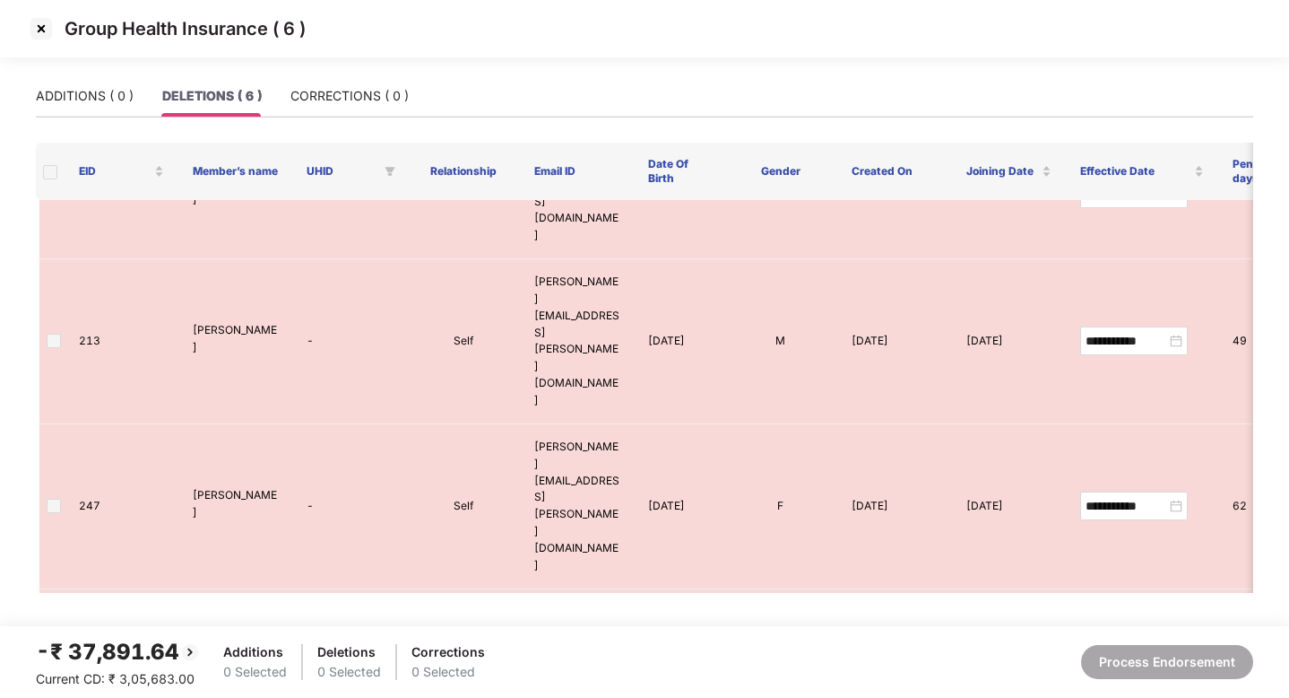
drag, startPoint x: 553, startPoint y: 489, endPoint x: 535, endPoint y: 459, distance: 34.6
copy td "[EMAIL_ADDRESS][DOMAIN_NAME]"
drag, startPoint x: 553, startPoint y: 563, endPoint x: 536, endPoint y: 541, distance: 28.2
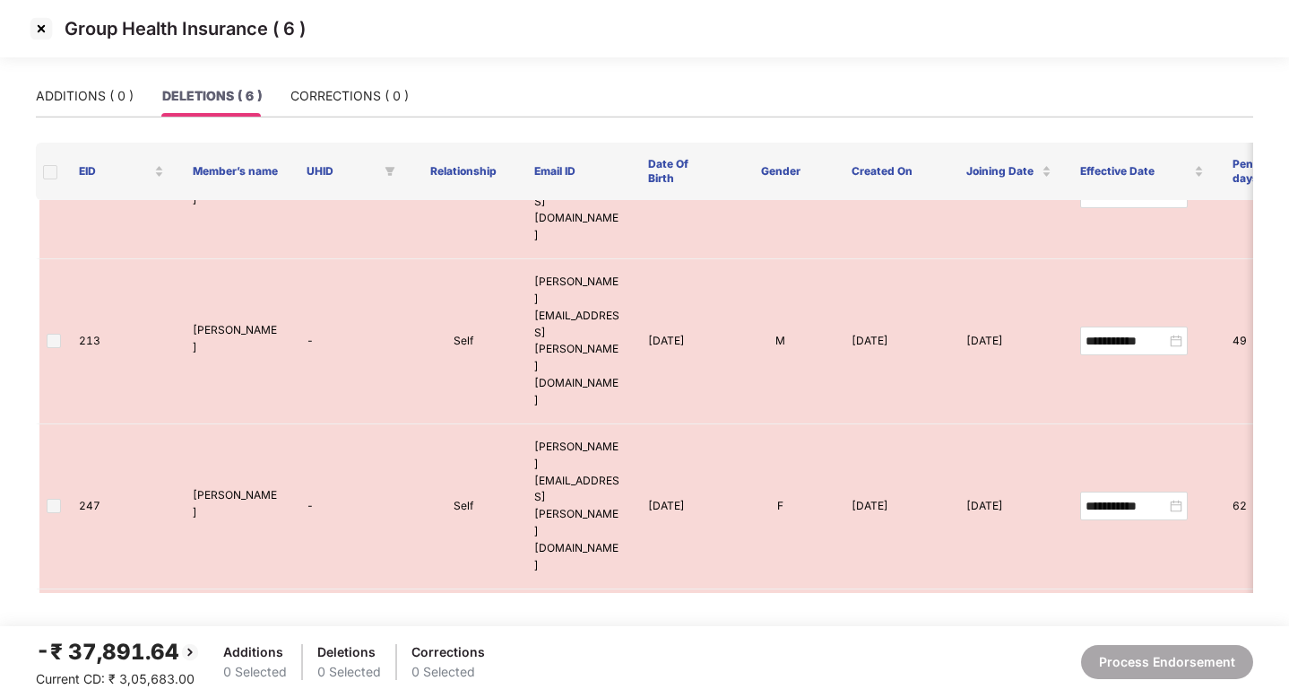
copy td "[EMAIL_ADDRESS][PERSON_NAME][DOMAIN_NAME]"
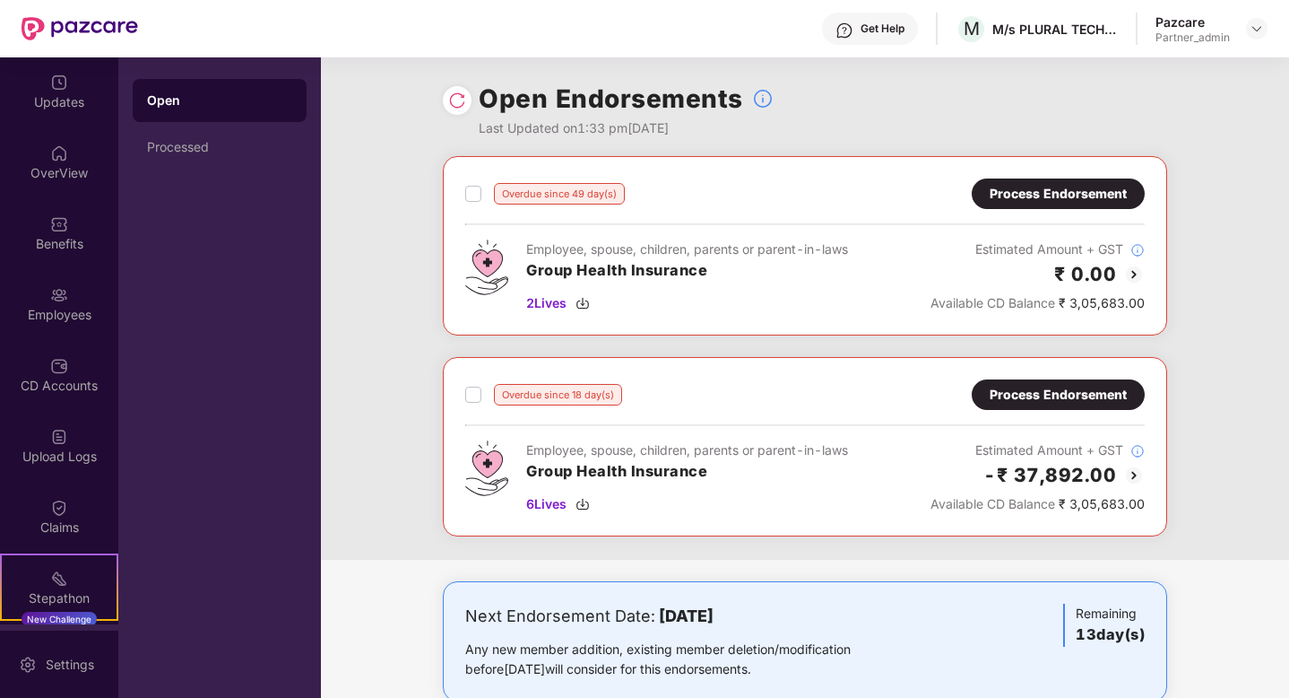
scroll to position [34, 0]
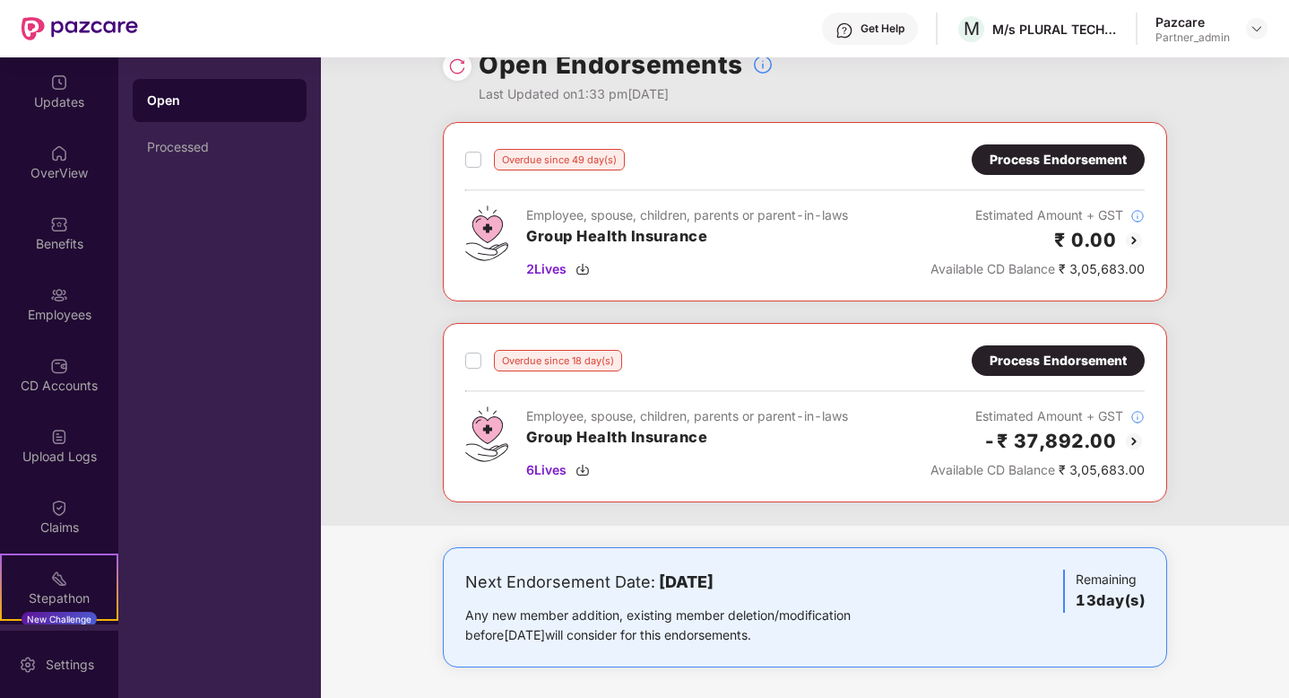
click at [458, 71] on img at bounding box center [457, 66] width 18 height 18
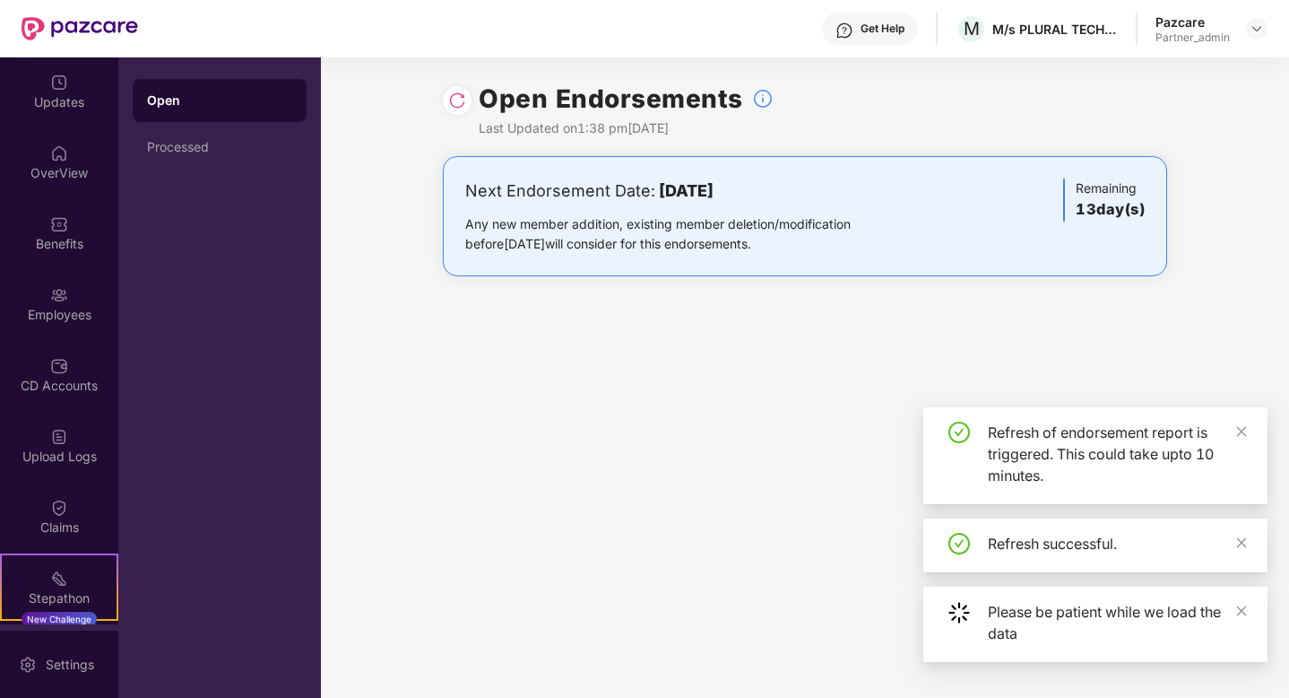
scroll to position [0, 0]
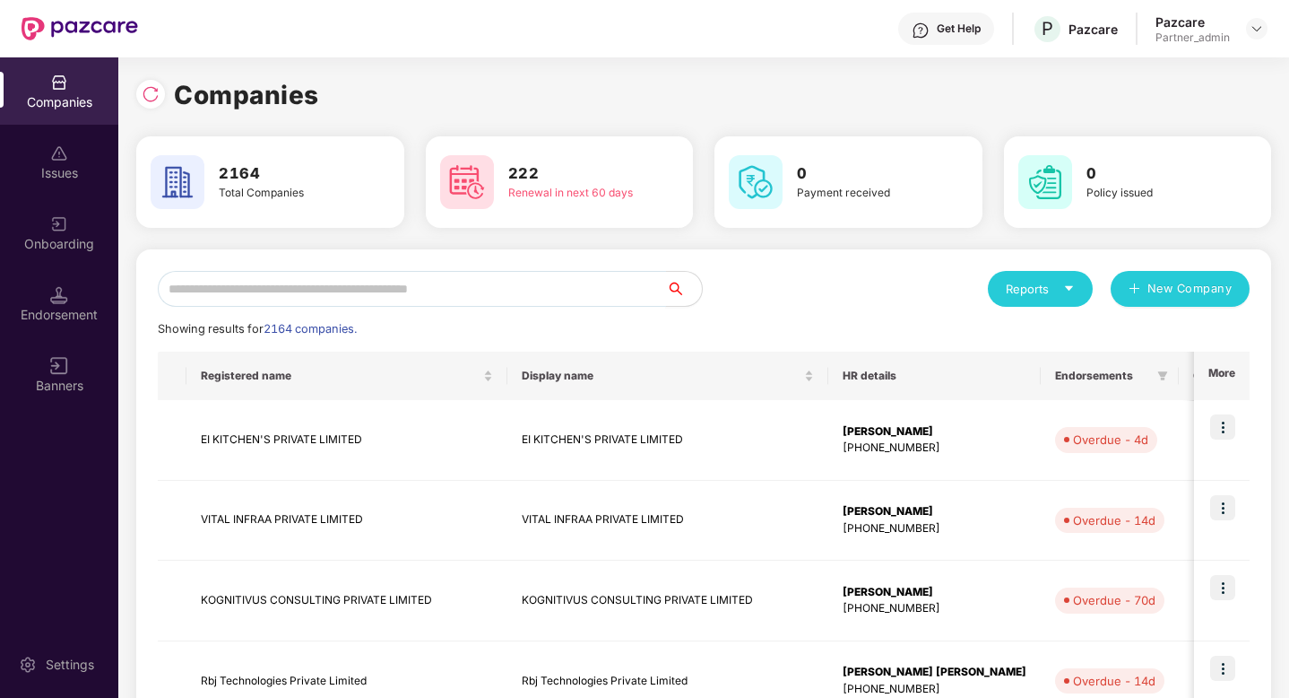
click at [356, 291] on input "text" at bounding box center [412, 289] width 508 height 36
paste input "******"
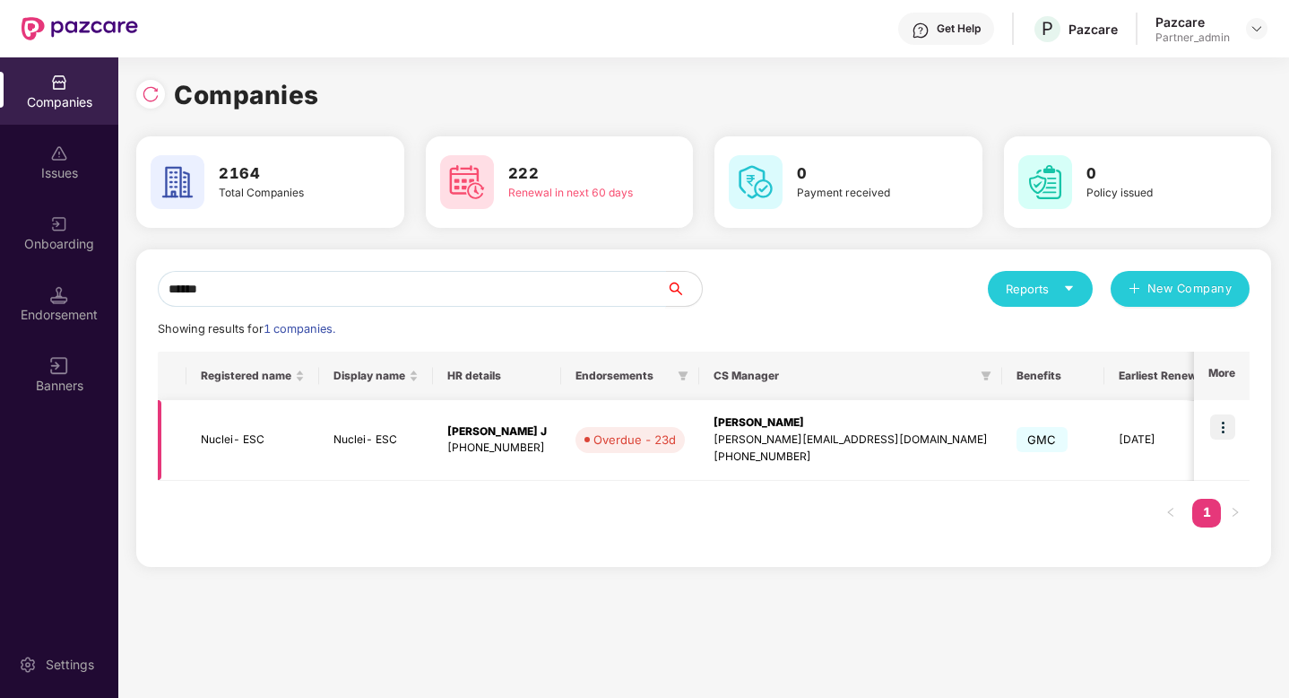
type input "******"
click at [257, 438] on td "Nuclei- ESC" at bounding box center [253, 440] width 133 height 81
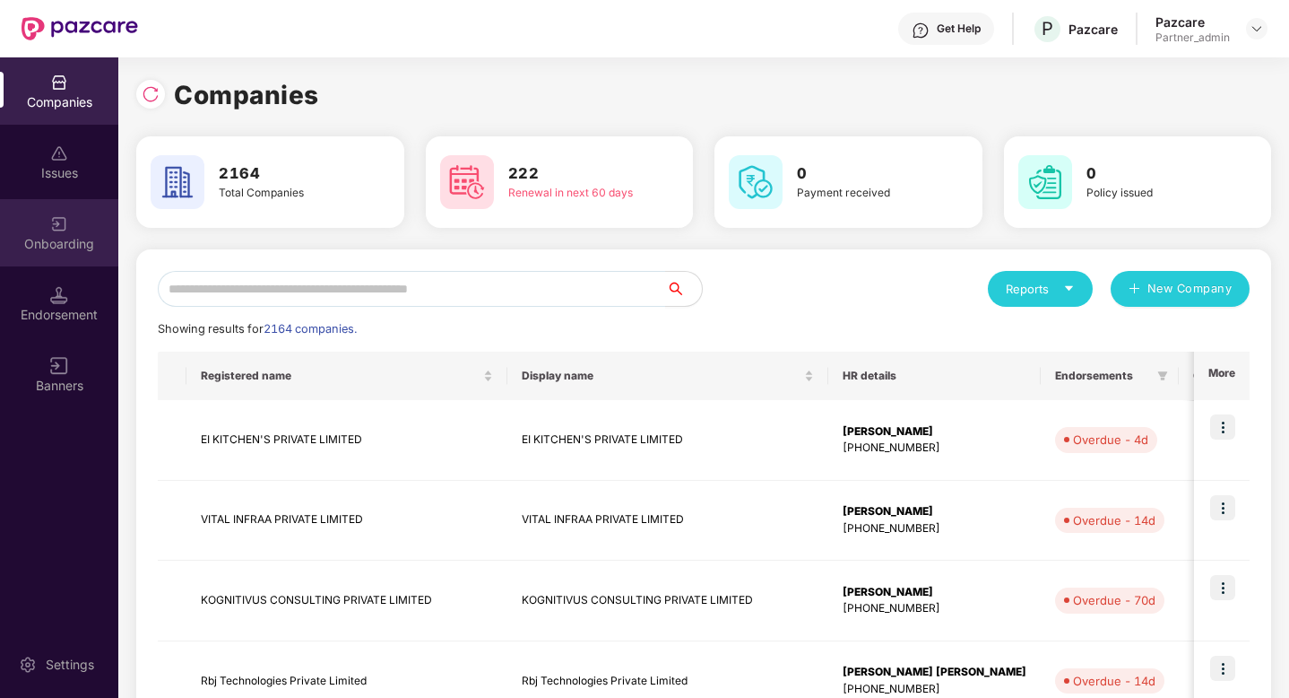
click at [81, 253] on div "Onboarding" at bounding box center [59, 232] width 118 height 67
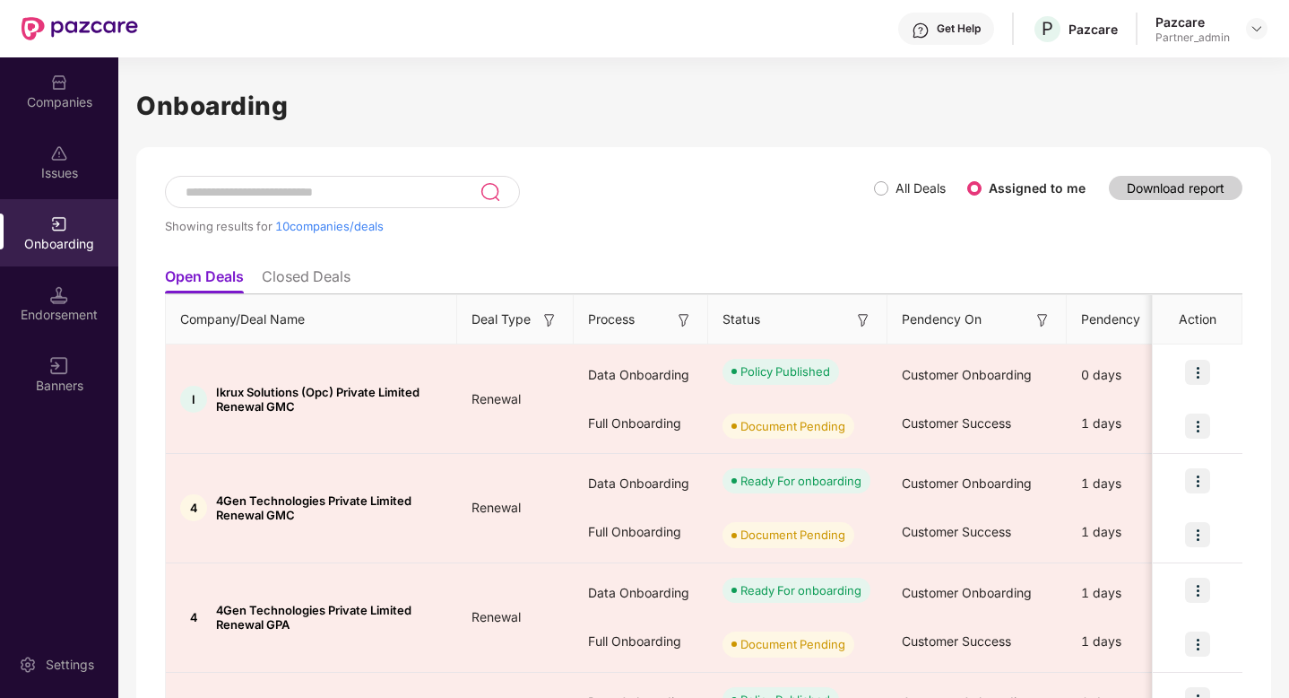
click at [901, 187] on label "All Deals" at bounding box center [921, 187] width 50 height 15
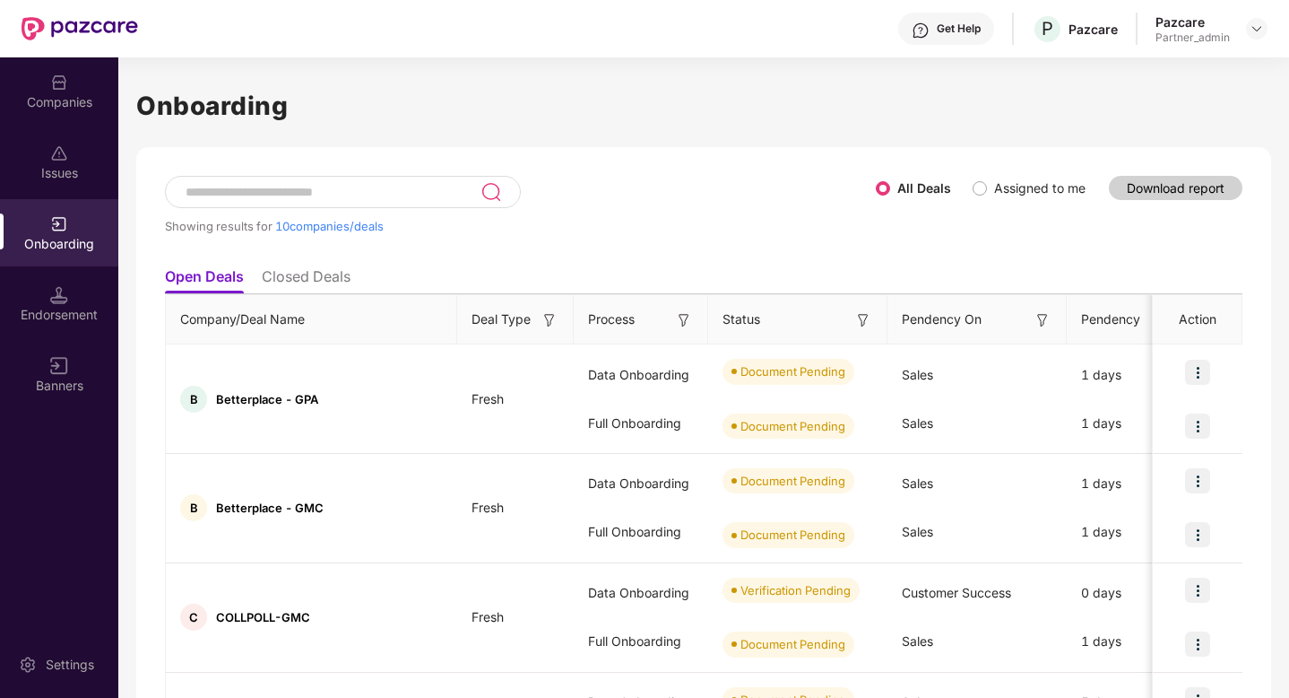
click at [342, 195] on input at bounding box center [332, 192] width 297 height 15
paste input "**********"
type input "**********"
paste input "******"
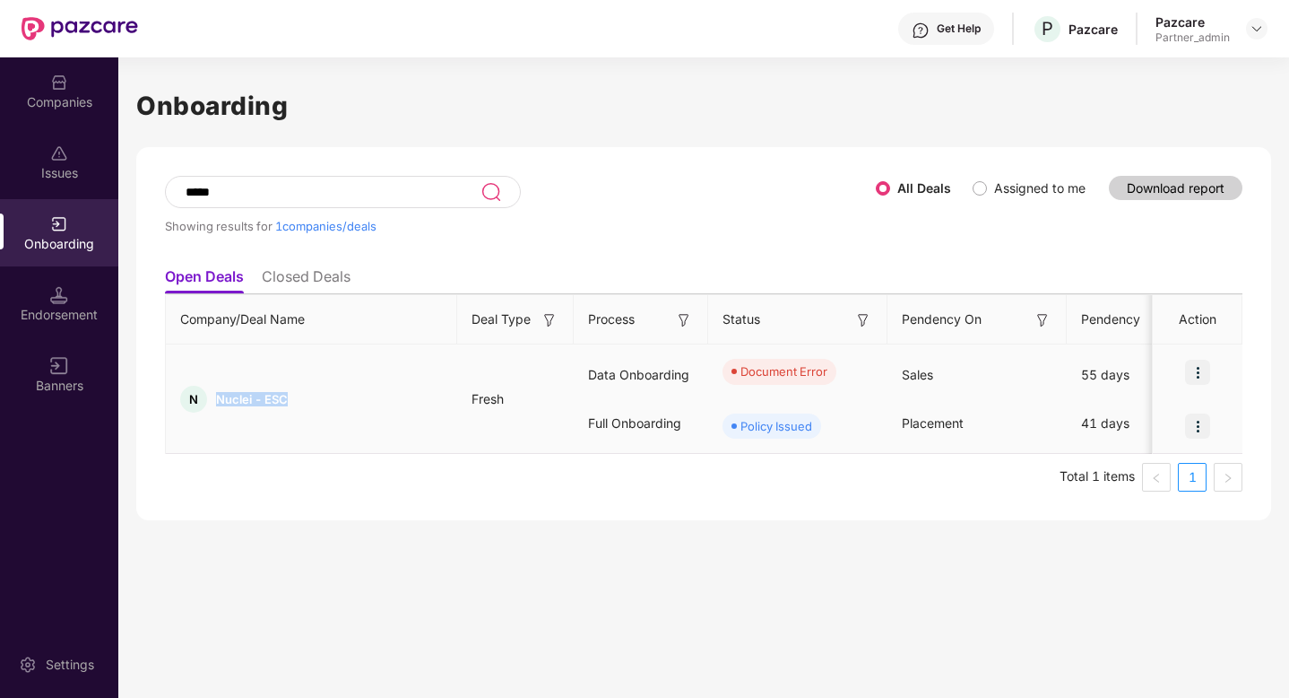
drag, startPoint x: 292, startPoint y: 398, endPoint x: 216, endPoint y: 399, distance: 76.2
click at [216, 399] on div "N Nuclei - ESC" at bounding box center [311, 399] width 291 height 27
click at [259, 193] on input "*****" at bounding box center [332, 192] width 297 height 15
type input "*"
type input "*******"
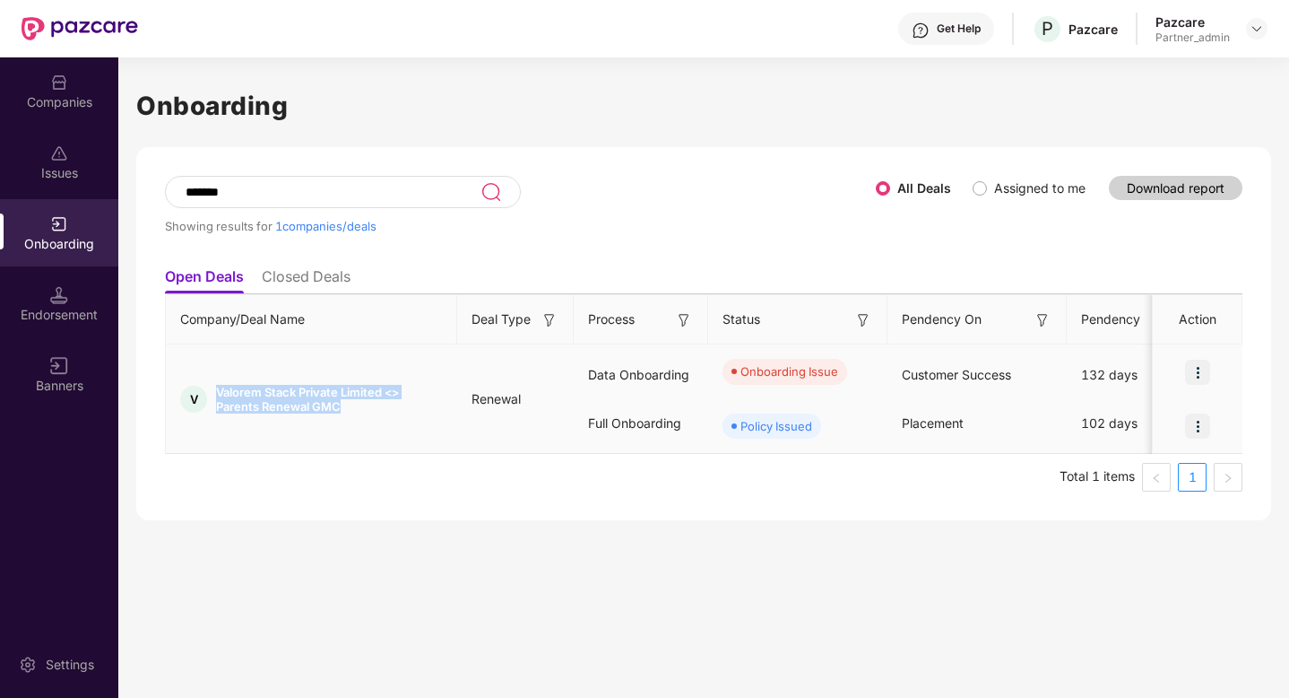
drag, startPoint x: 338, startPoint y: 404, endPoint x: 214, endPoint y: 387, distance: 124.9
click at [213, 387] on div "V Valorem Stack Private Limited <> Parents Renewal GMC" at bounding box center [311, 399] width 291 height 29
click at [1257, 34] on img at bounding box center [1257, 29] width 14 height 14
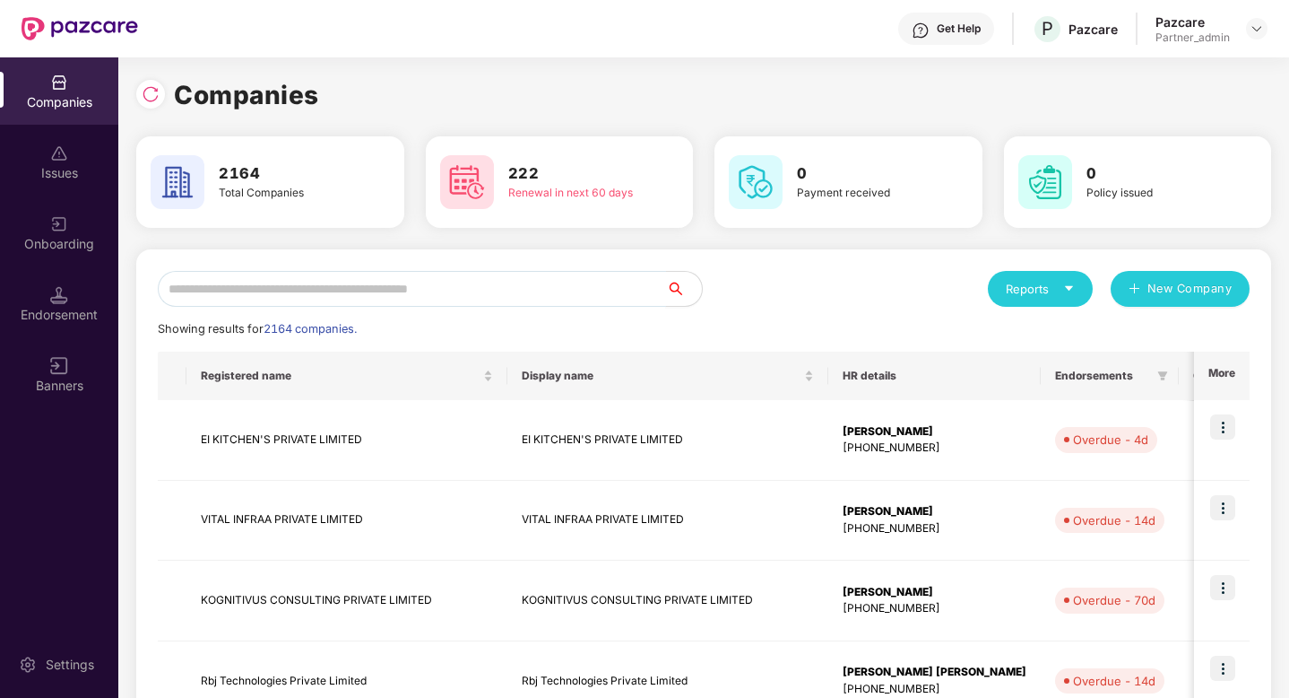
click at [257, 296] on input "text" at bounding box center [412, 289] width 508 height 36
paste input "**********"
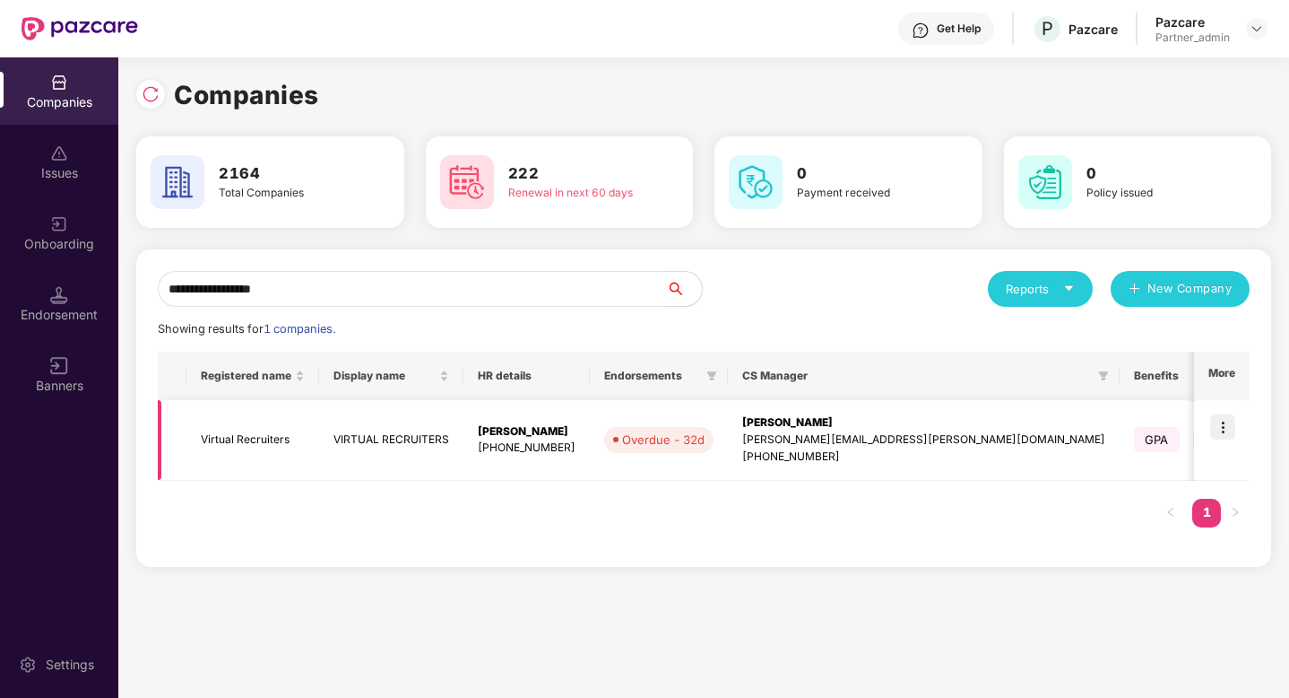
type input "**********"
click at [376, 449] on td "VIRTUAL RECRUITERS" at bounding box center [391, 440] width 144 height 81
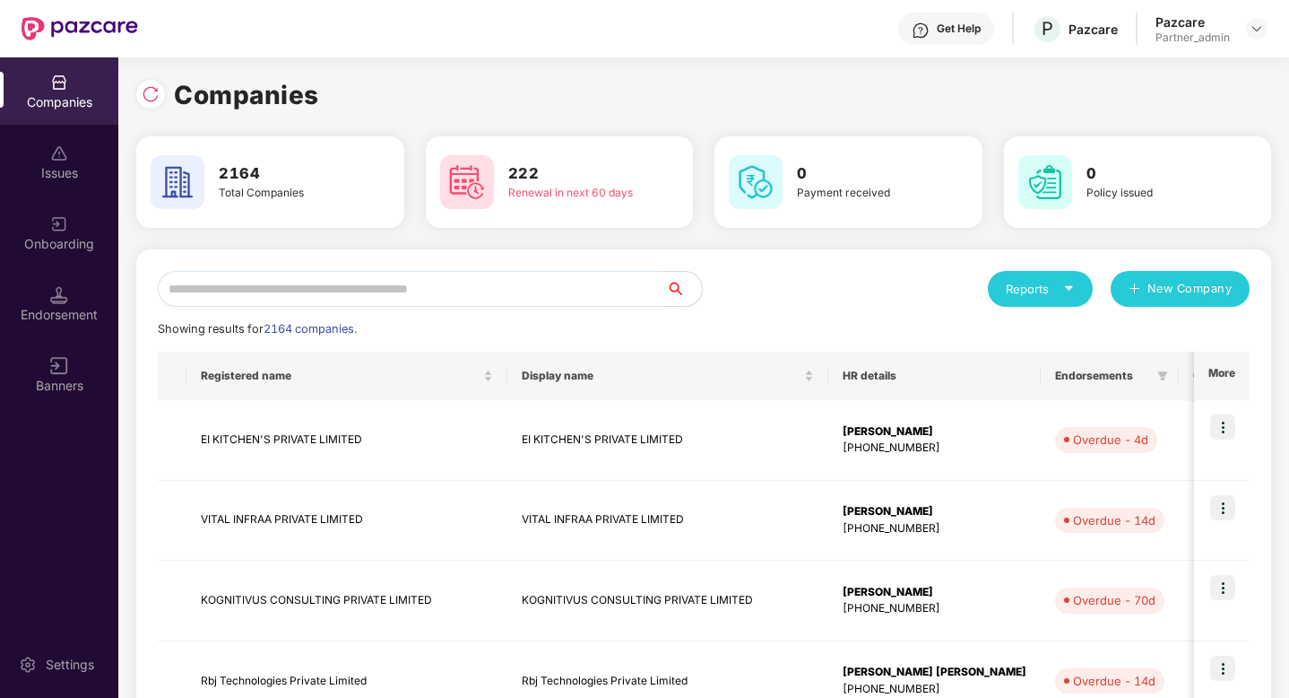
click at [284, 275] on input "text" at bounding box center [412, 289] width 508 height 36
paste input "**********"
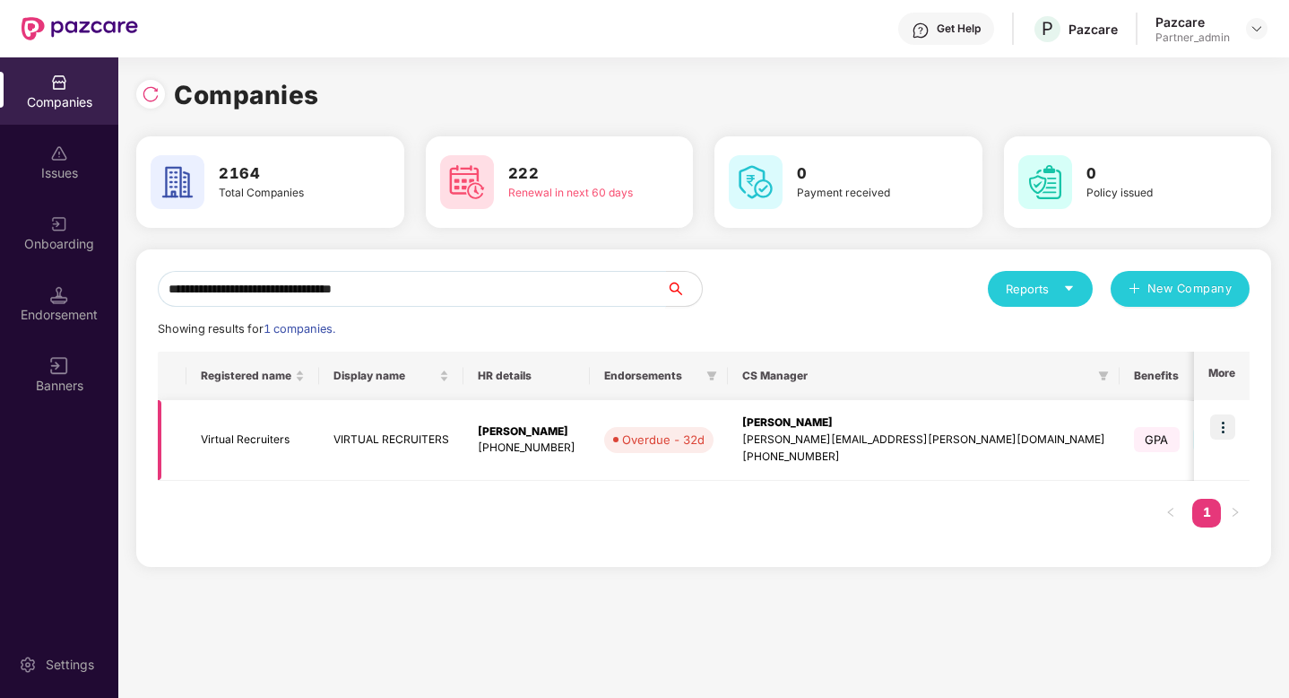
type input "**********"
click at [1224, 431] on img at bounding box center [1223, 426] width 25 height 25
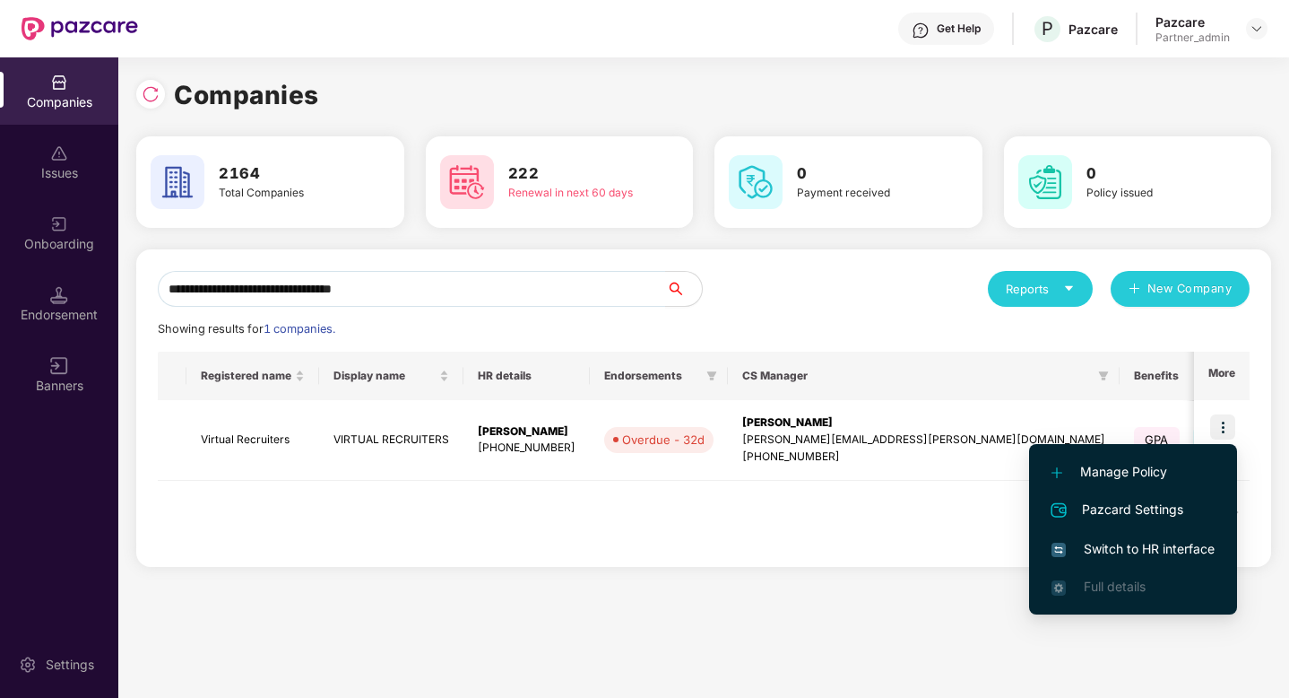
click at [1115, 551] on span "Switch to HR interface" at bounding box center [1133, 549] width 163 height 20
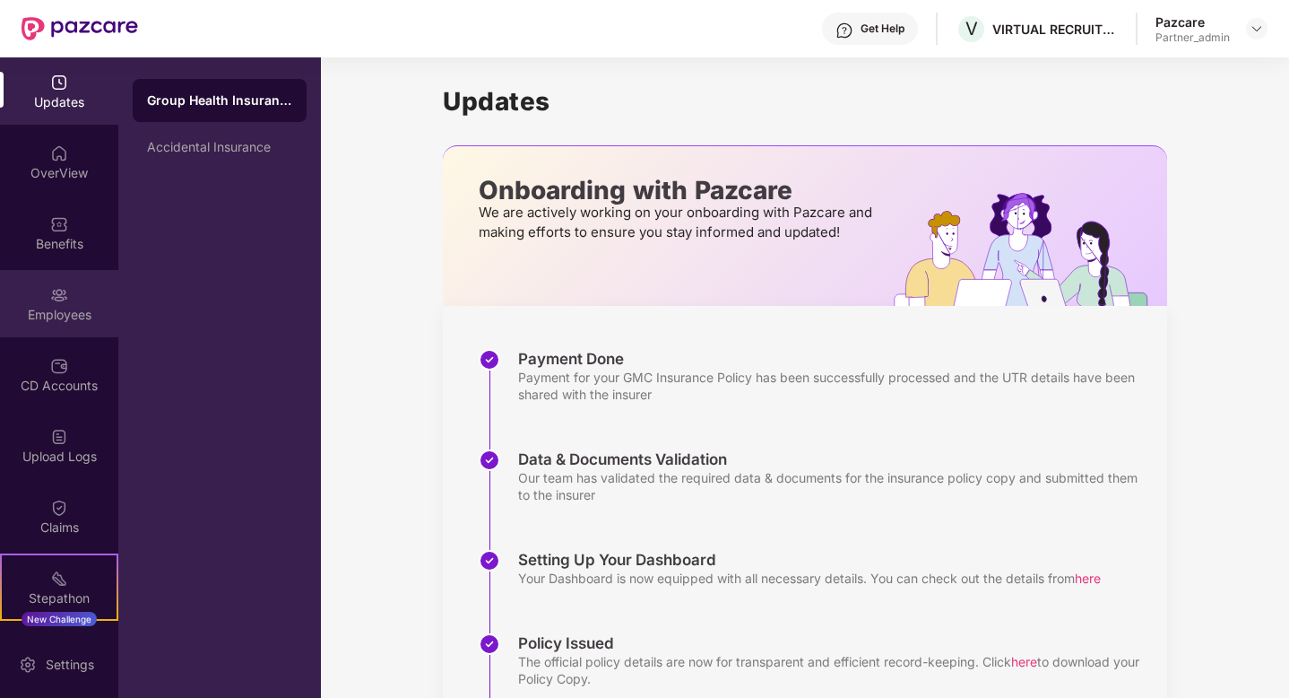
click at [56, 295] on img at bounding box center [59, 295] width 18 height 18
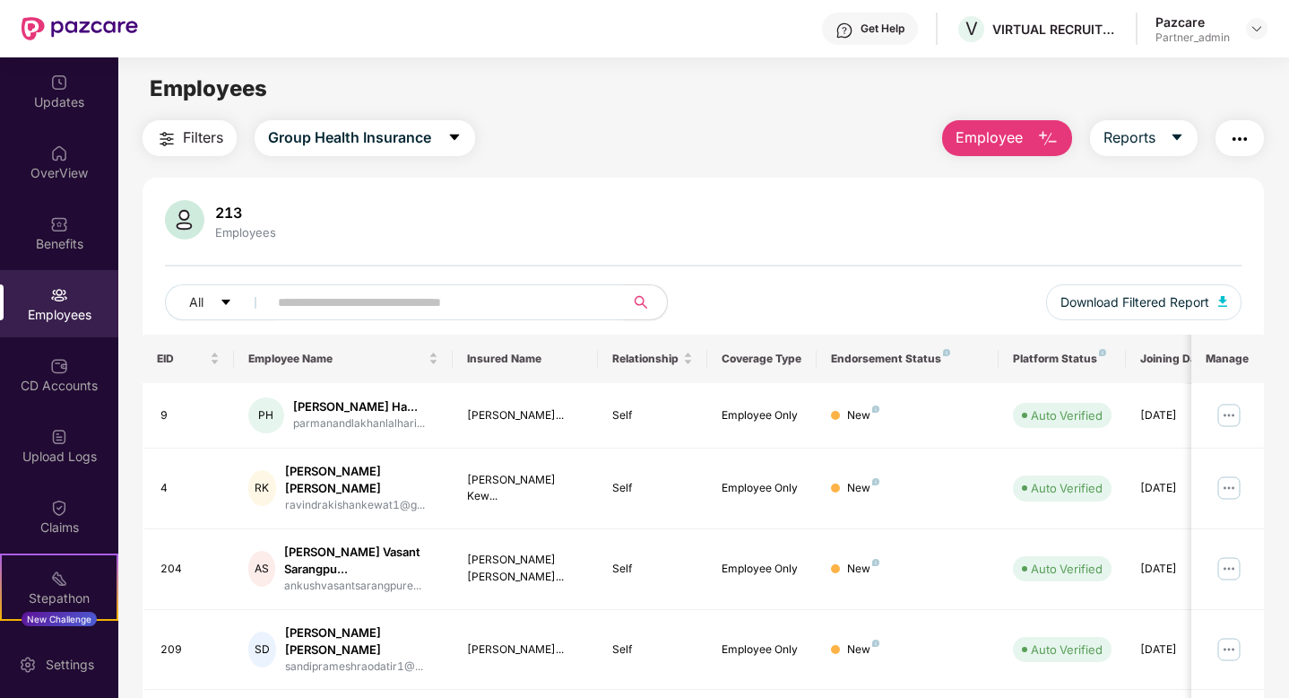
click at [991, 138] on span "Employee" at bounding box center [989, 137] width 67 height 22
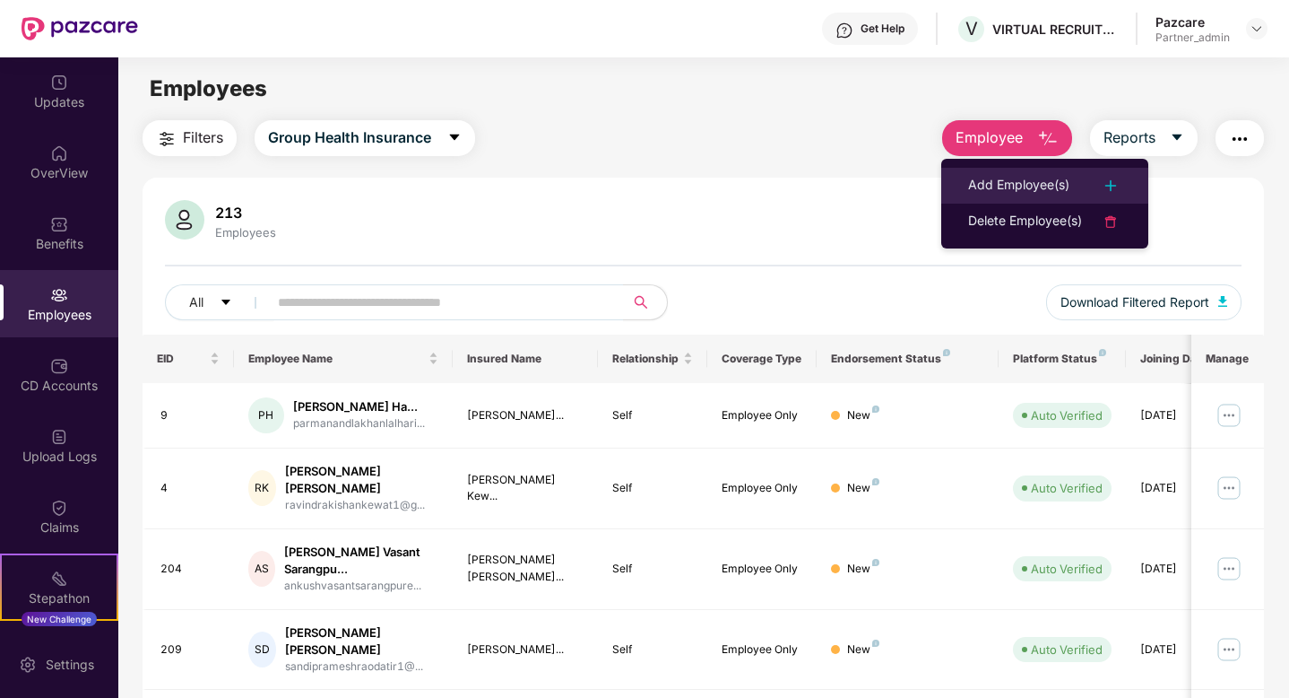
click at [1008, 187] on div "Add Employee(s)" at bounding box center [1018, 186] width 101 height 22
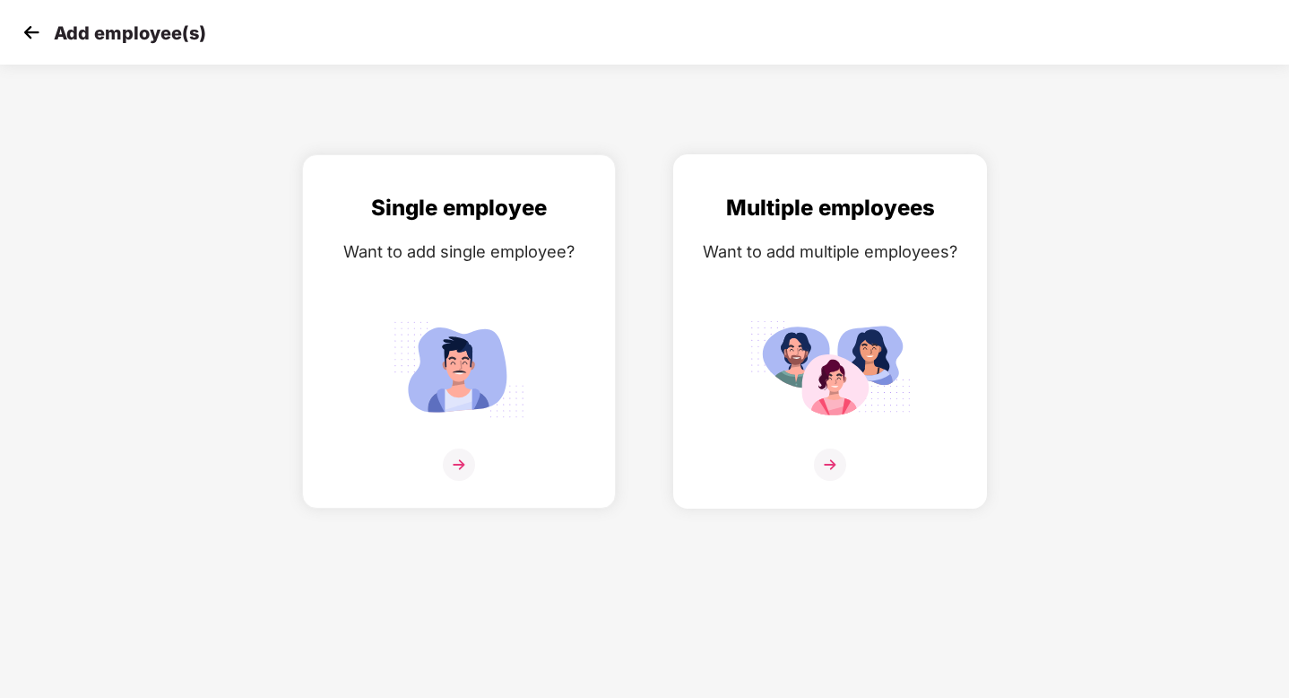
click at [881, 315] on img at bounding box center [830, 369] width 161 height 112
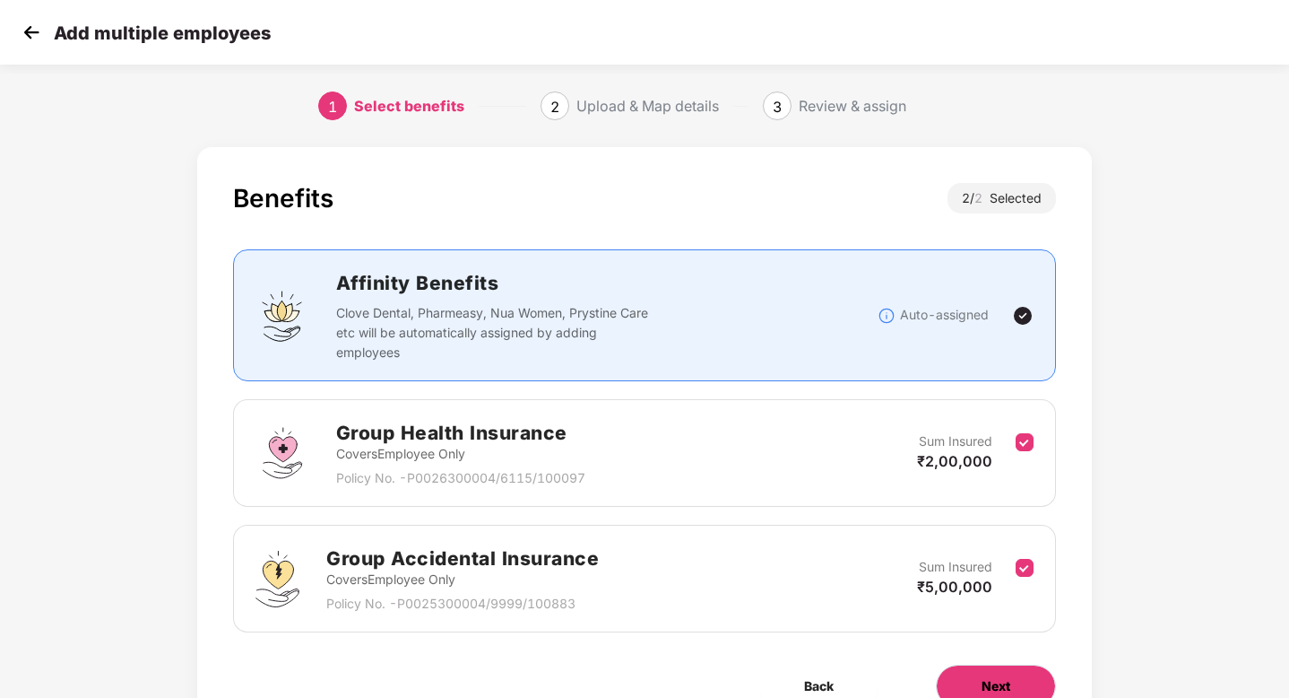
click at [999, 671] on button "Next" at bounding box center [996, 685] width 120 height 43
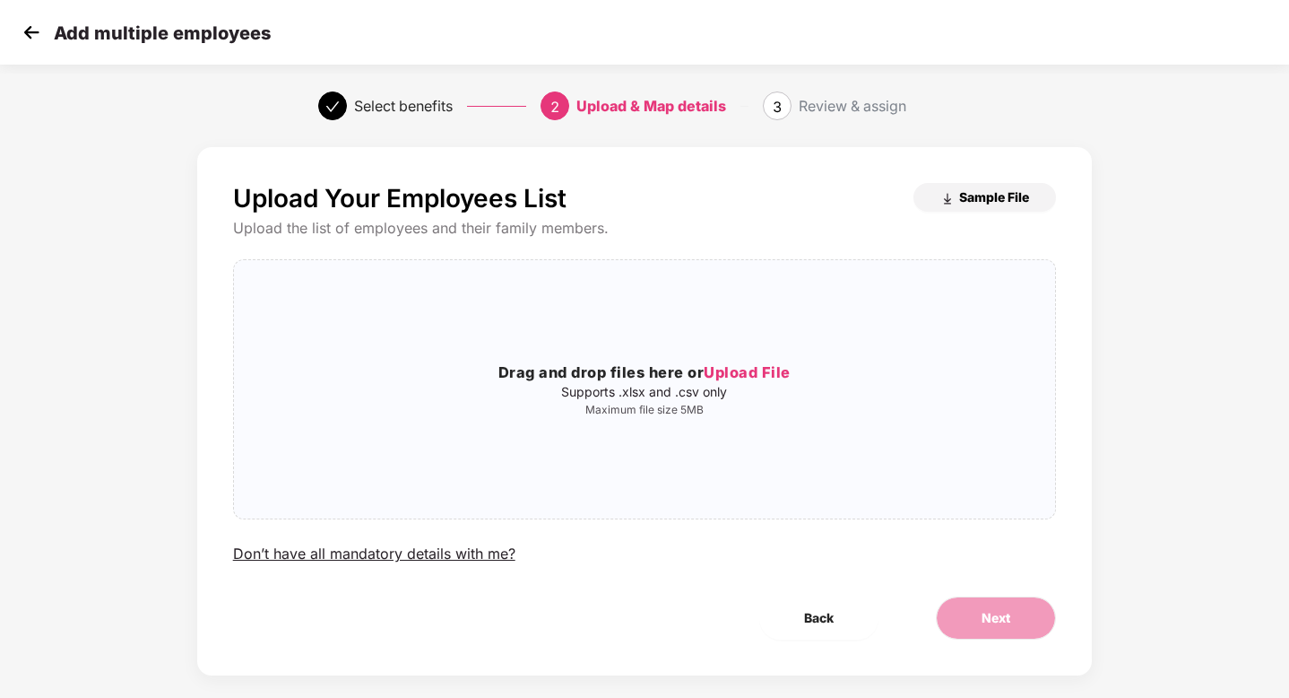
click at [974, 186] on button "Sample File" at bounding box center [985, 197] width 143 height 29
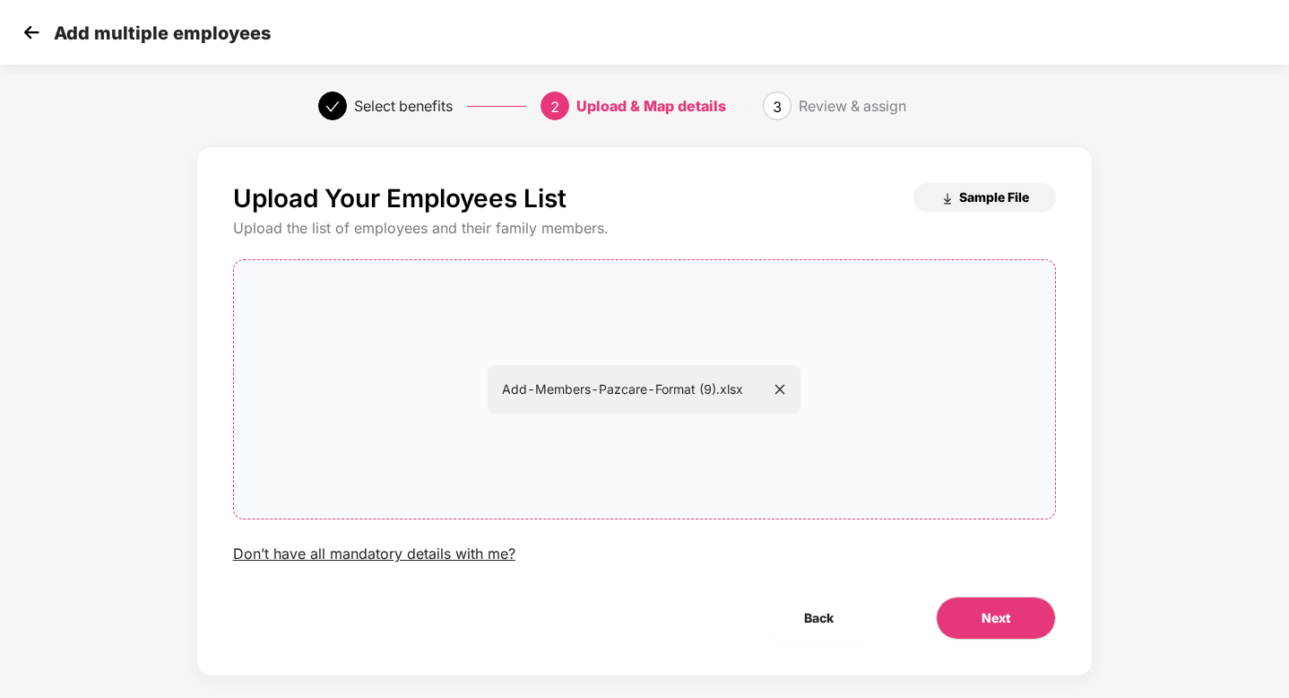
scroll to position [22, 0]
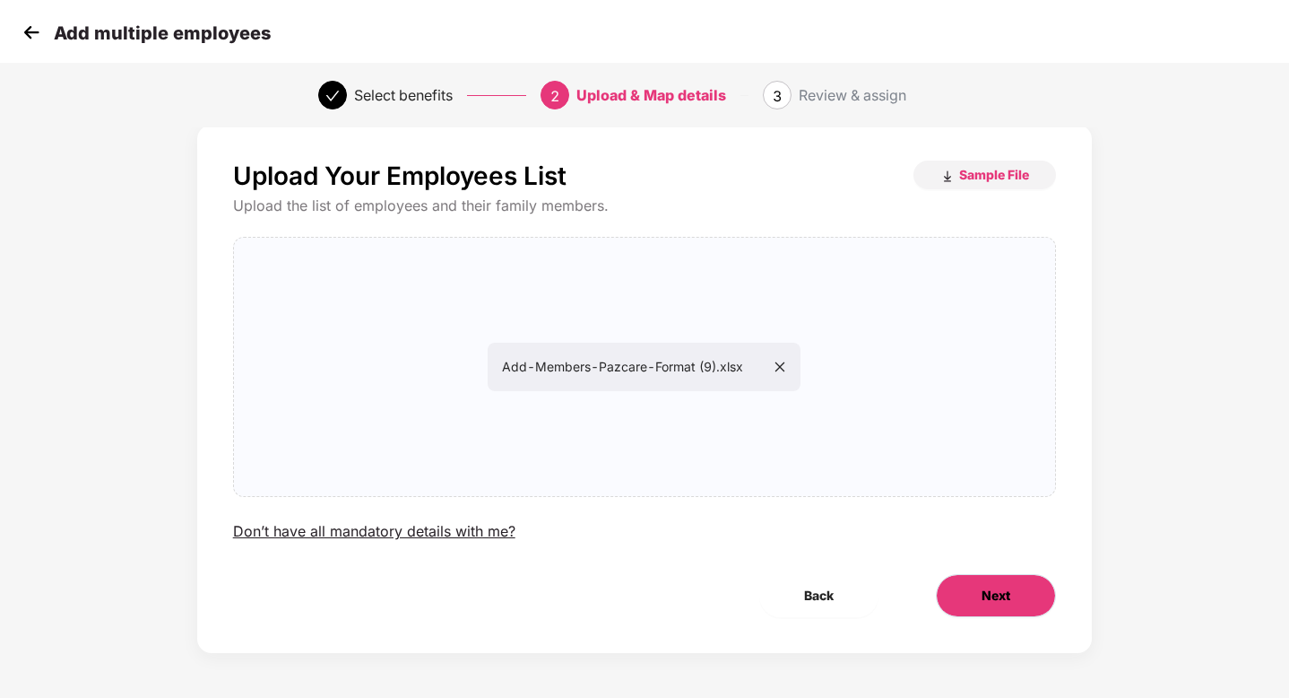
click at [997, 612] on button "Next" at bounding box center [996, 595] width 120 height 43
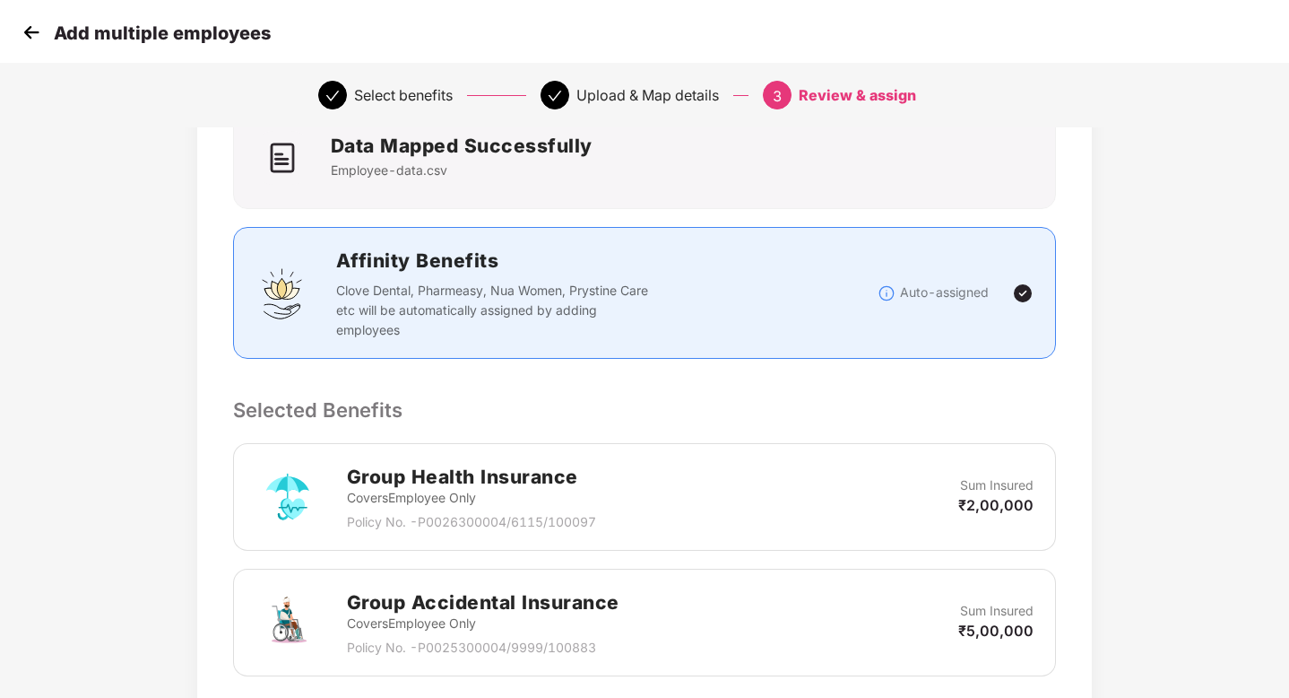
scroll to position [745, 0]
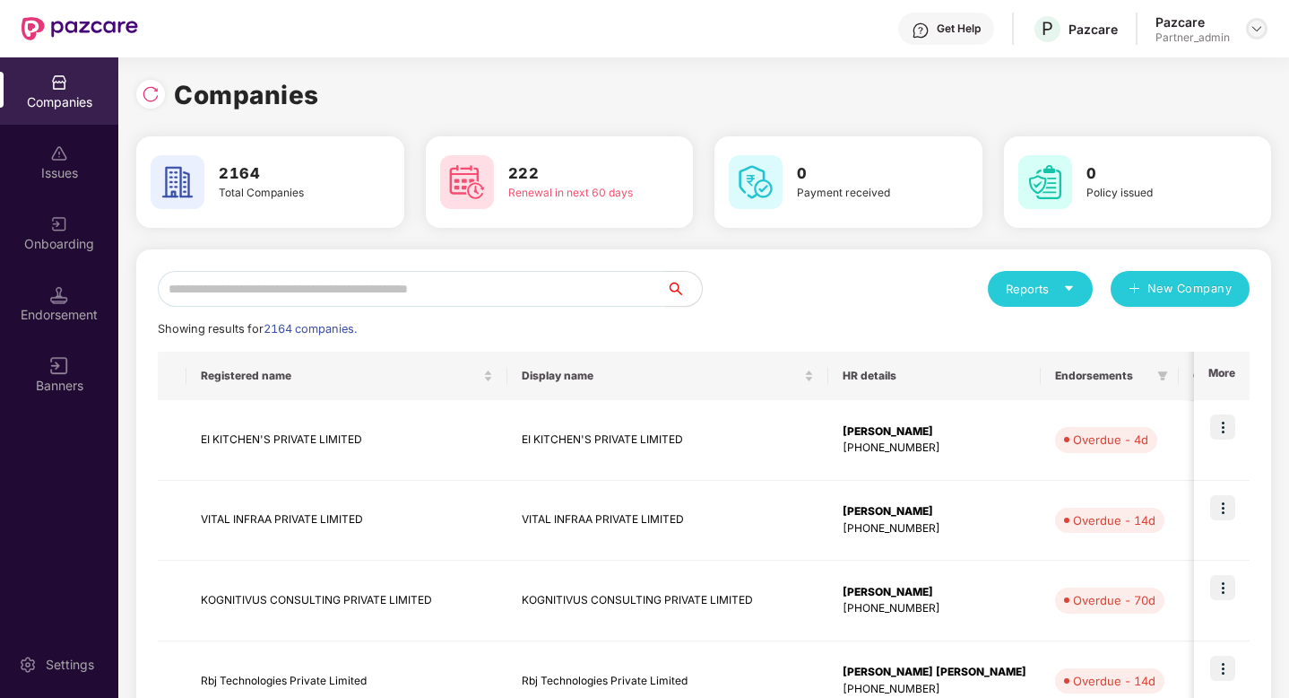
click at [1257, 19] on div at bounding box center [1257, 29] width 22 height 22
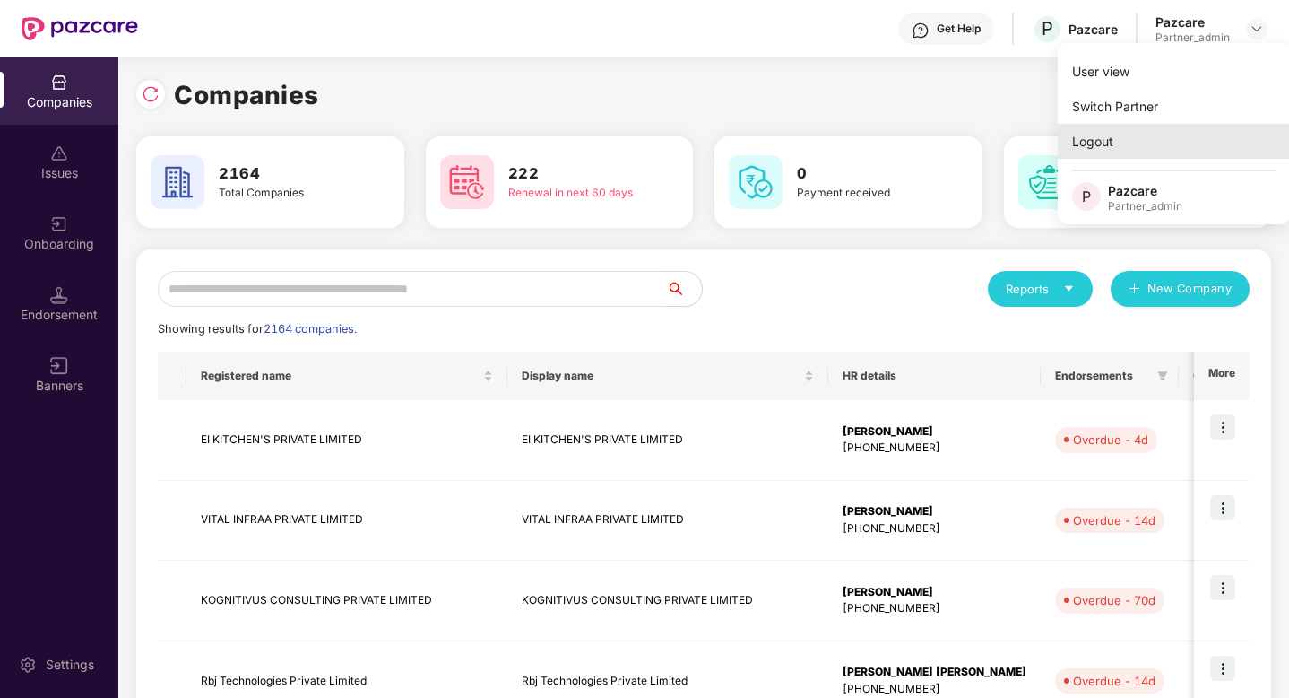
click at [1152, 138] on div "Logout" at bounding box center [1174, 141] width 233 height 35
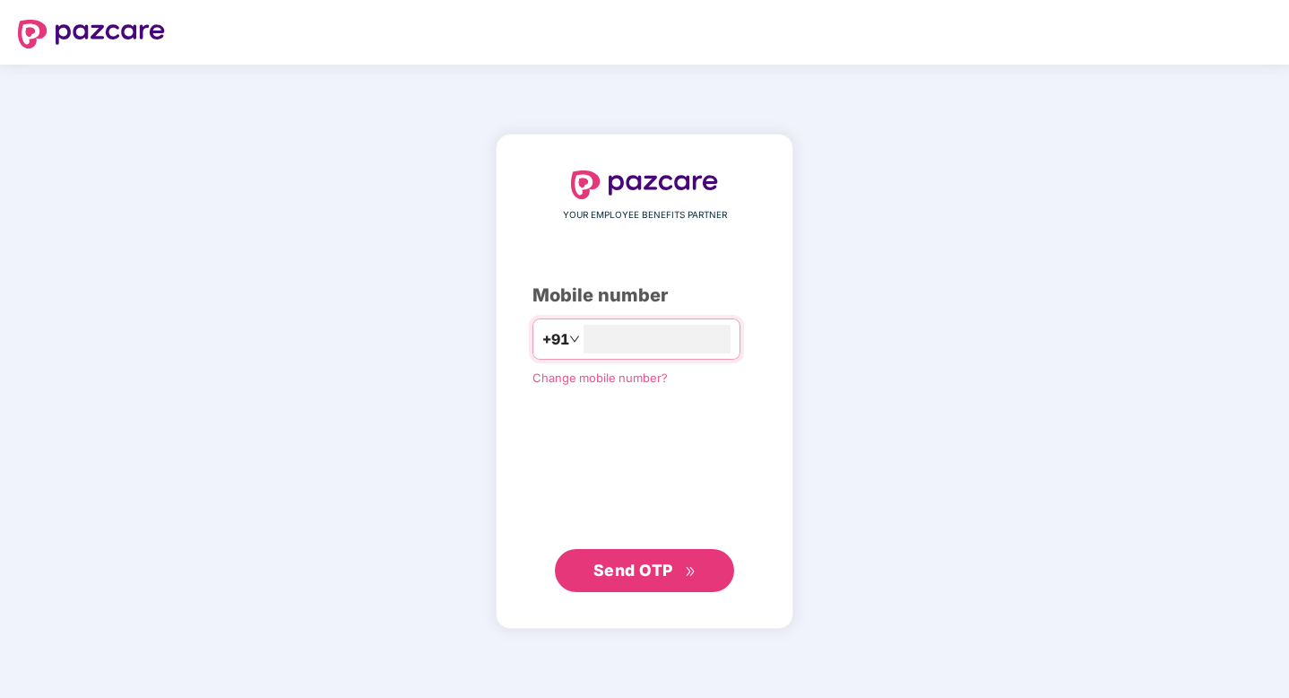
type input "**********"
click at [669, 573] on span "Send OTP" at bounding box center [634, 569] width 80 height 19
type input "**********"
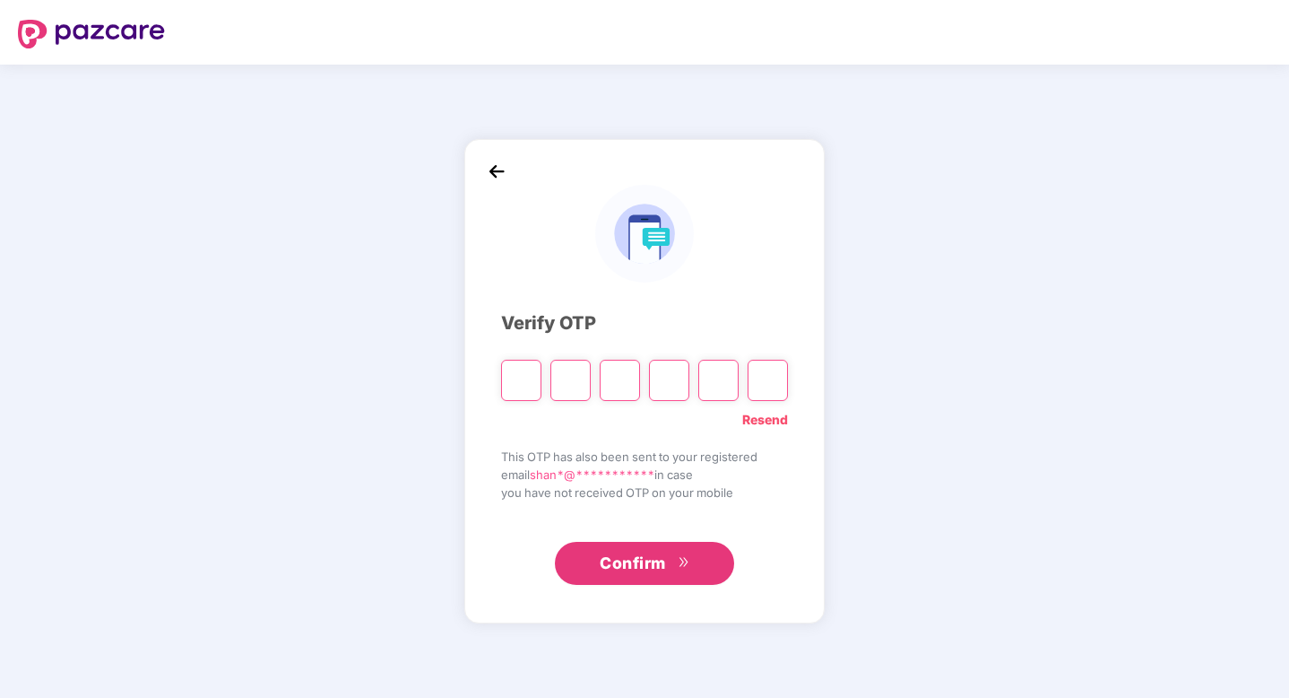
type input "*"
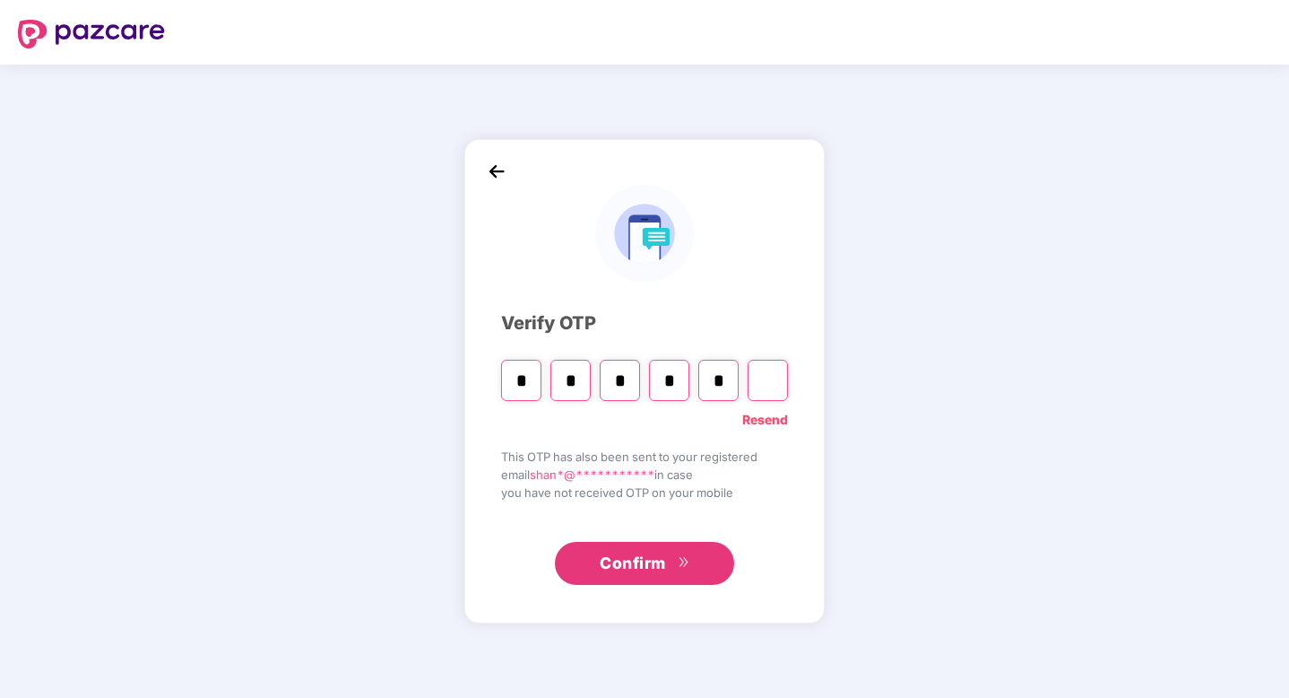
type input "*"
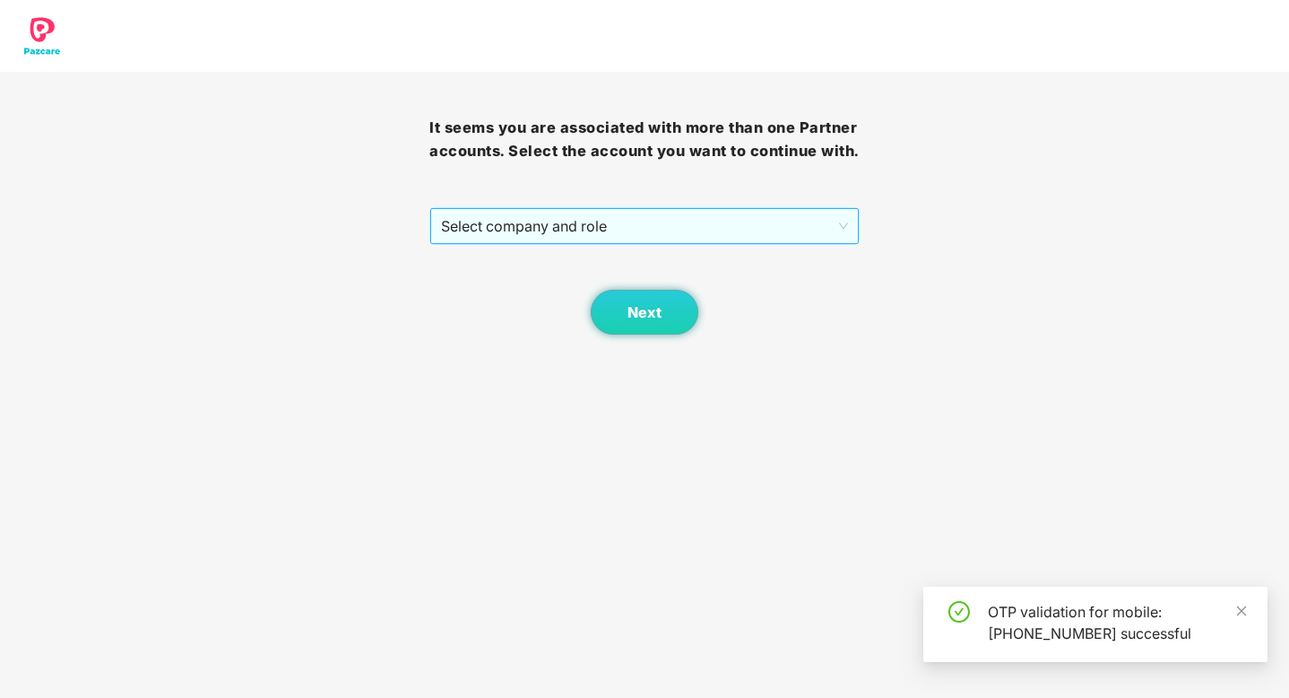
click at [581, 240] on span "Select company and role" at bounding box center [644, 226] width 406 height 34
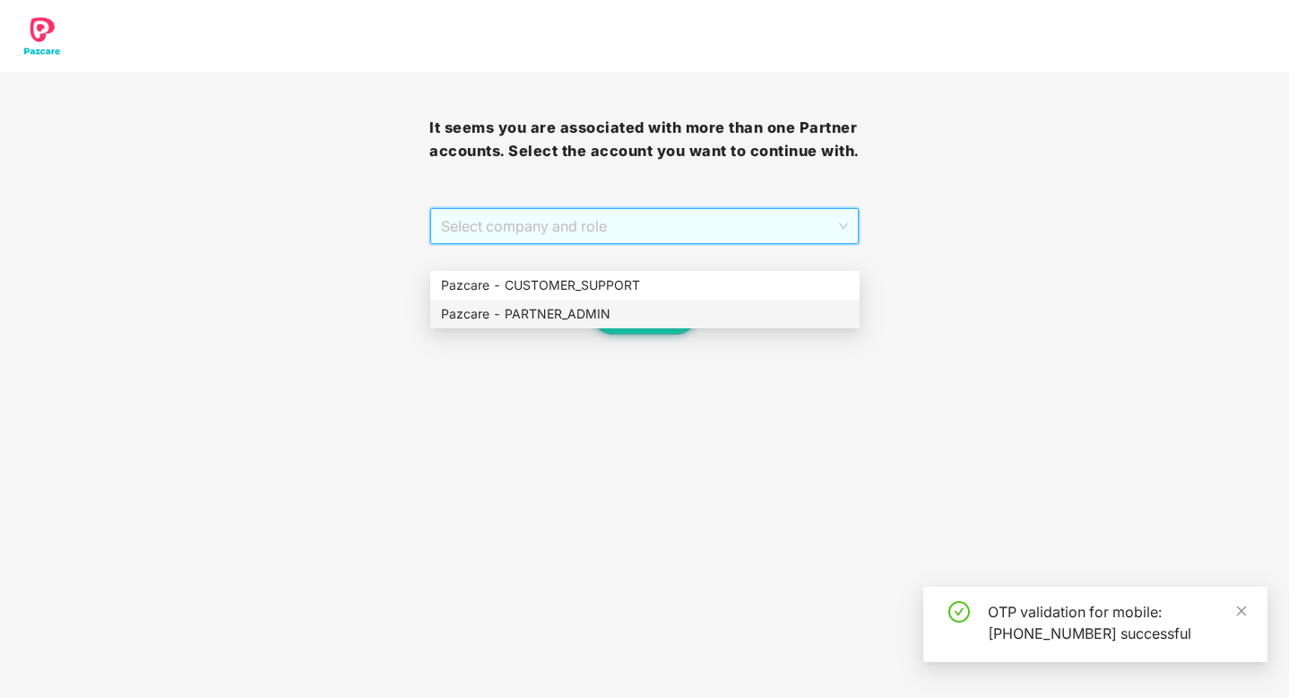
click at [579, 308] on div "Pazcare - PARTNER_ADMIN" at bounding box center [645, 314] width 408 height 20
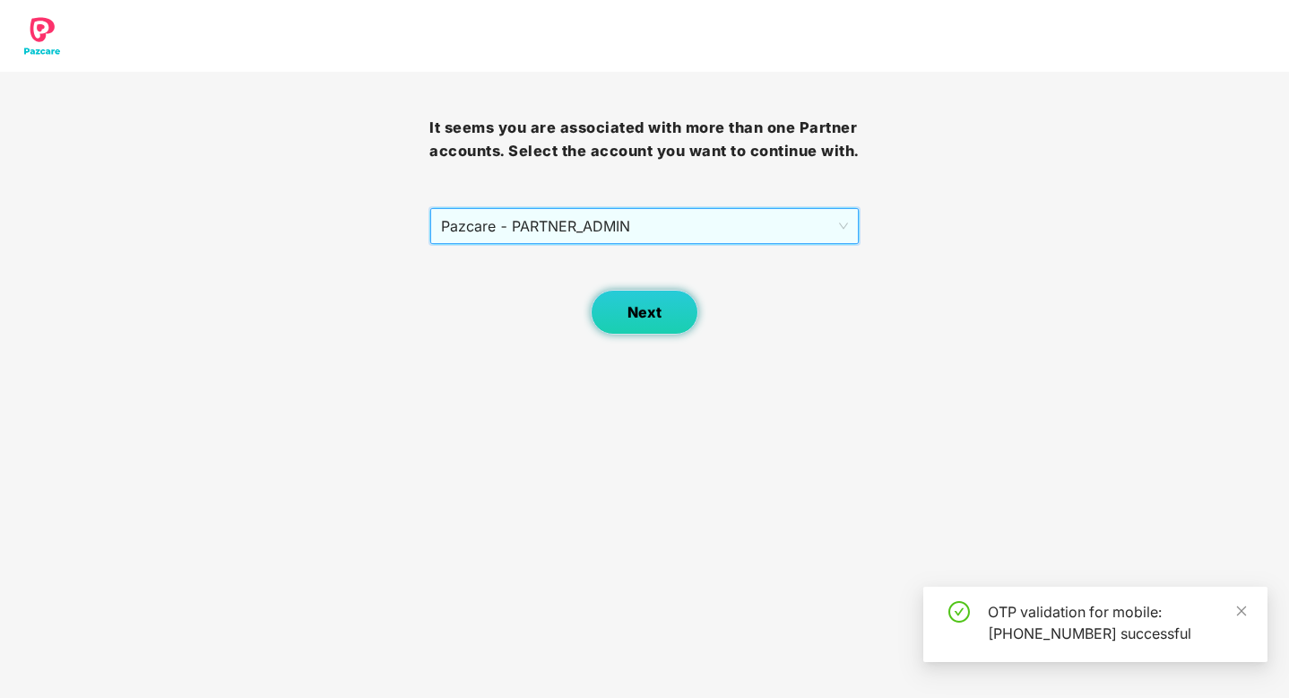
click at [628, 321] on span "Next" at bounding box center [645, 312] width 34 height 17
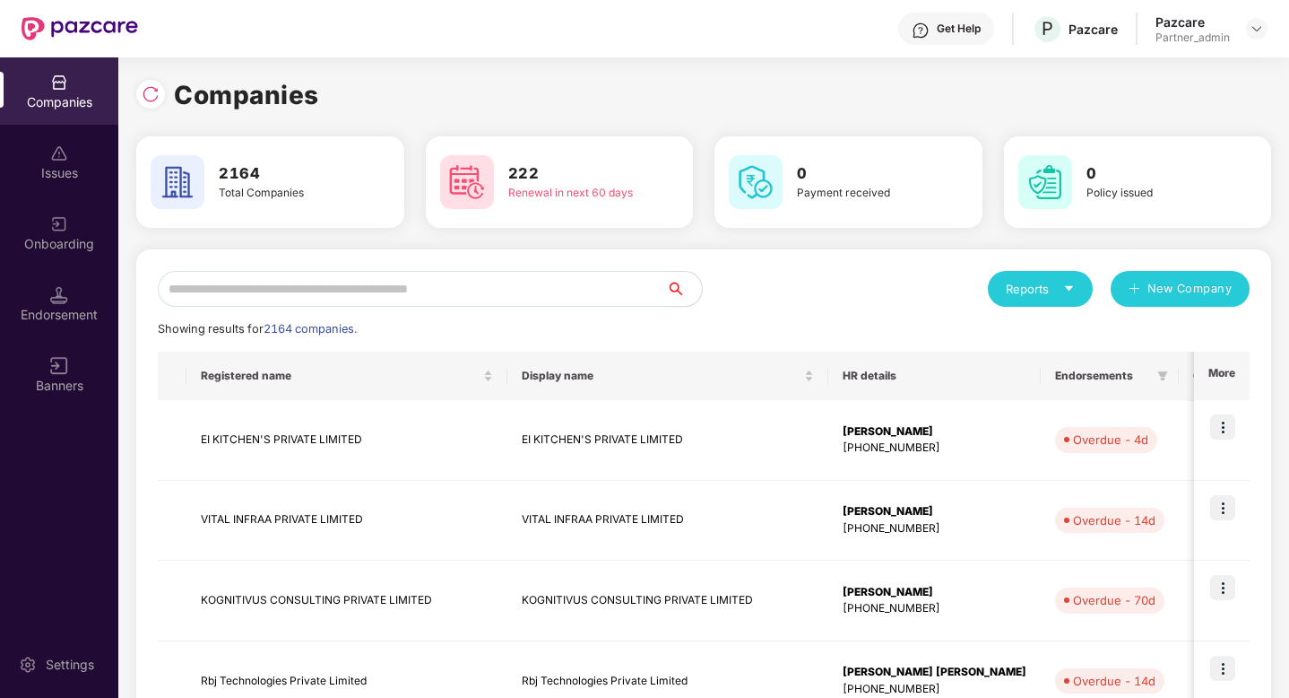
click at [360, 292] on input "text" at bounding box center [412, 289] width 508 height 36
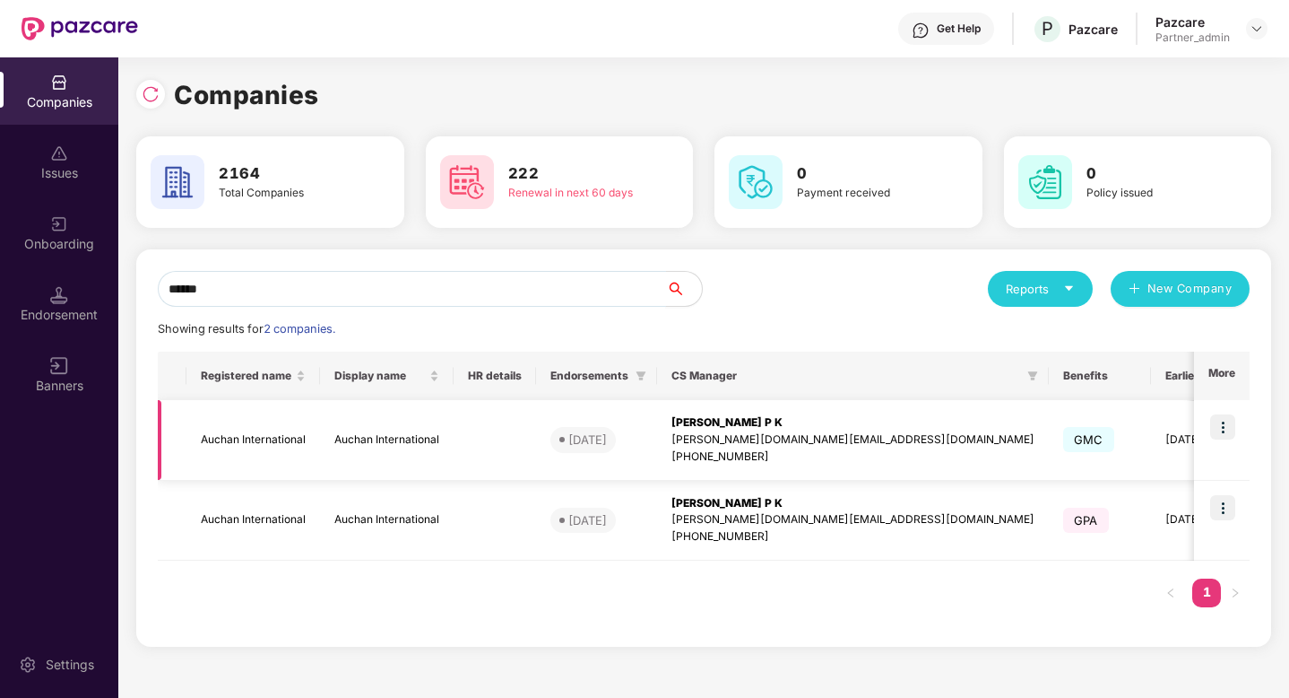
type input "******"
click at [1229, 427] on img at bounding box center [1223, 426] width 25 height 25
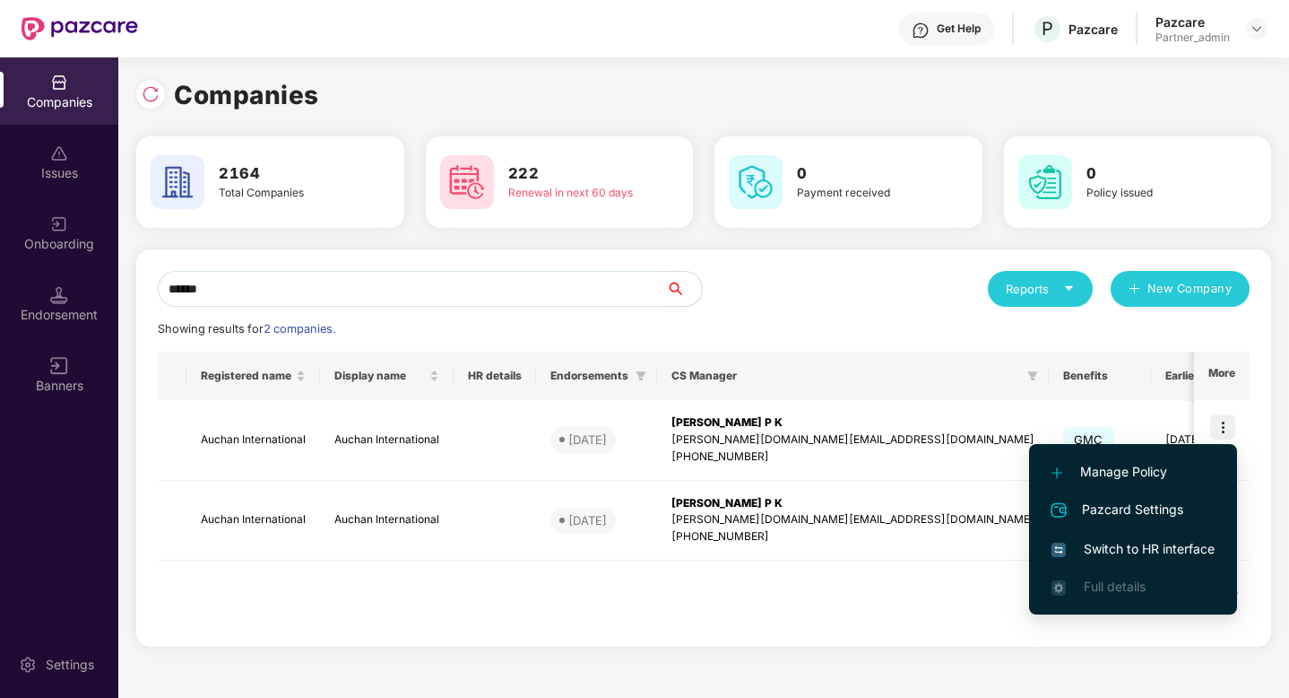
click at [1159, 550] on span "Switch to HR interface" at bounding box center [1133, 549] width 163 height 20
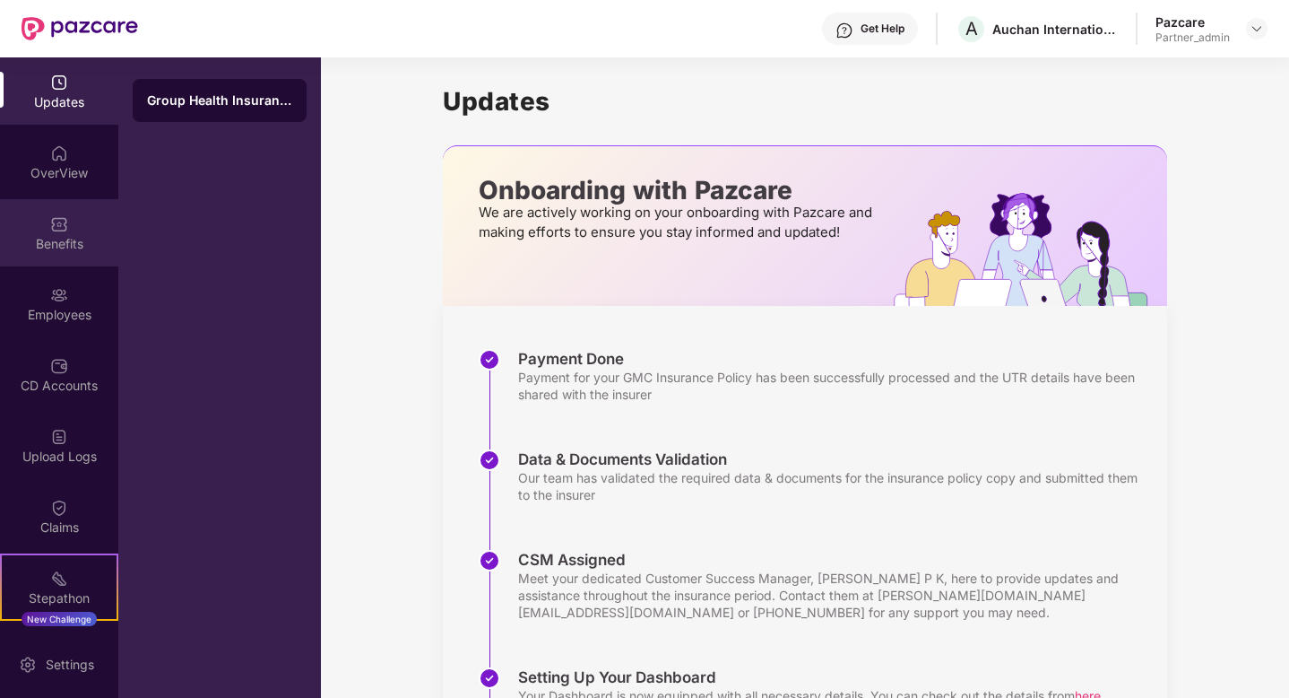
click at [65, 240] on div "Benefits" at bounding box center [59, 244] width 118 height 18
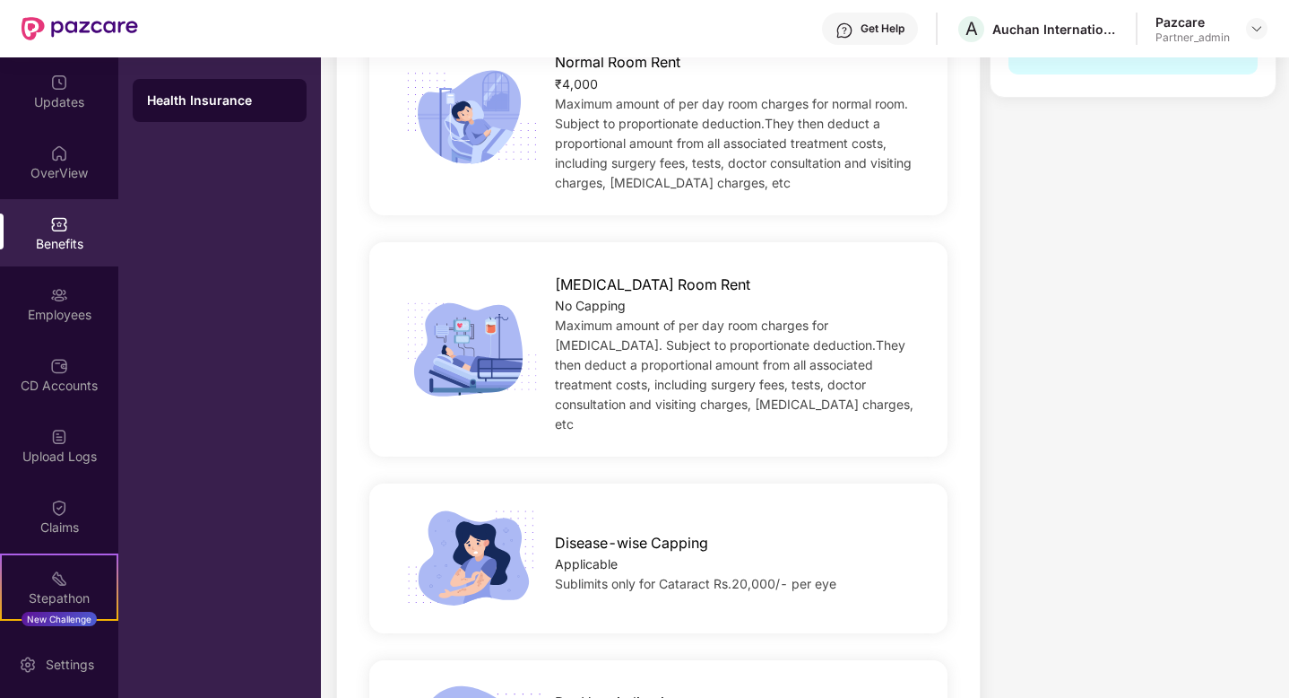
scroll to position [618, 0]
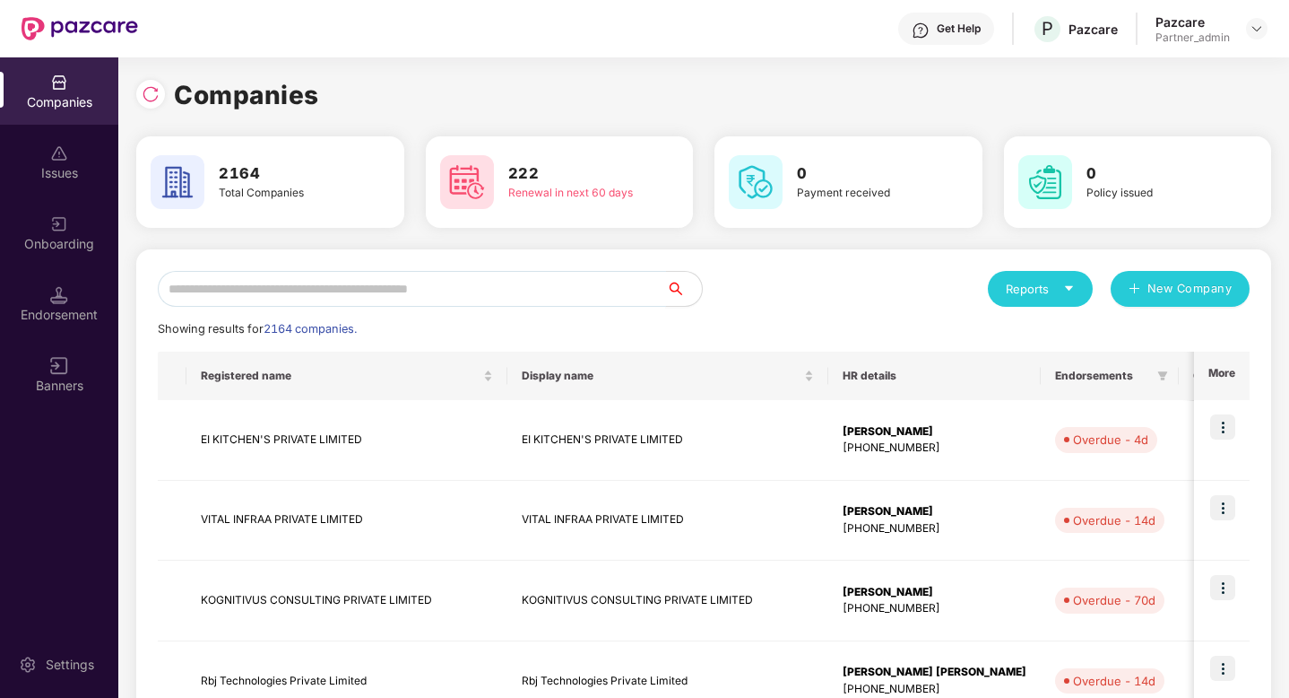
click at [319, 293] on input "text" at bounding box center [412, 289] width 508 height 36
